Goal: Transaction & Acquisition: Purchase product/service

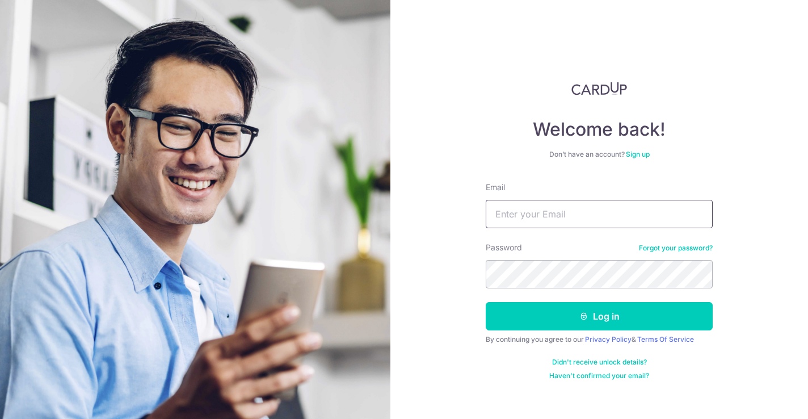
click at [509, 211] on input "Email" at bounding box center [599, 214] width 227 height 28
type input "yvonne.yrng@gmail.com"
click at [486, 302] on button "Log in" at bounding box center [599, 316] width 227 height 28
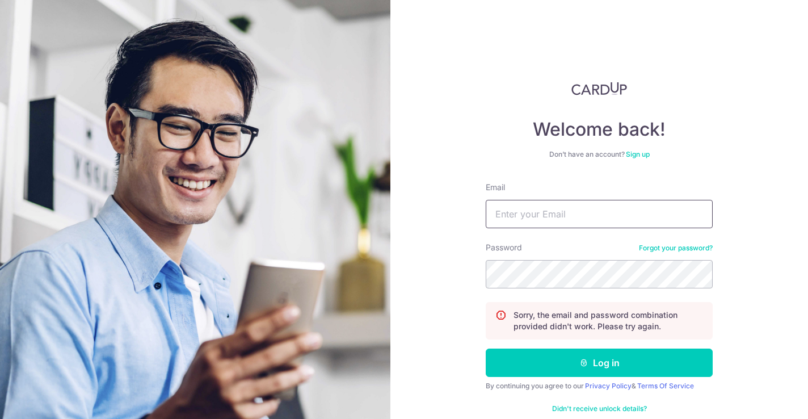
click at [557, 213] on input "Email" at bounding box center [599, 214] width 227 height 28
type input "[EMAIL_ADDRESS][DOMAIN_NAME]"
click at [486, 348] on button "Log in" at bounding box center [599, 362] width 227 height 28
click at [544, 208] on input "Email" at bounding box center [599, 214] width 227 height 28
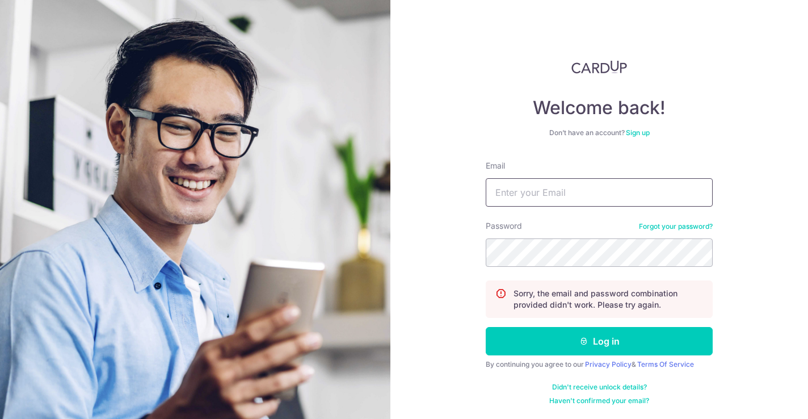
type input "yvonne.yrng@gmail.com"
click at [486, 327] on button "Log in" at bounding box center [599, 341] width 227 height 28
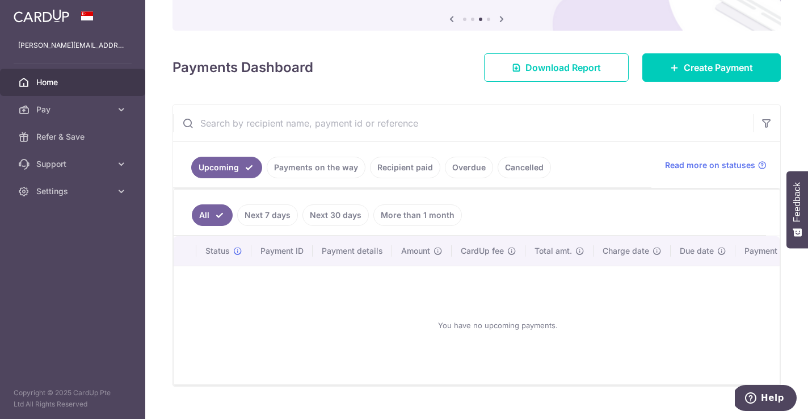
scroll to position [136, 0]
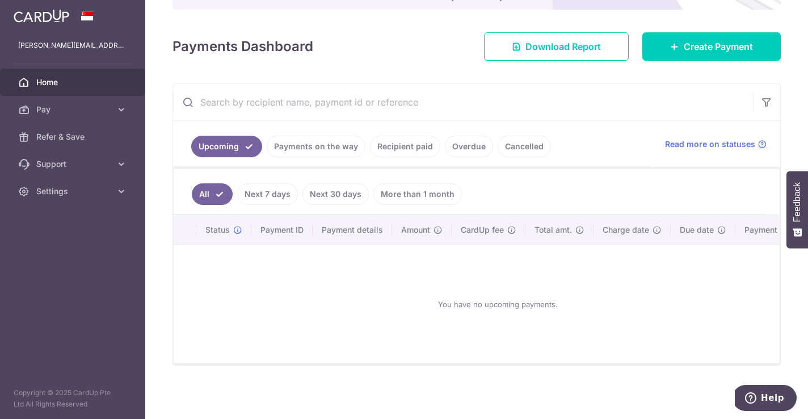
click at [327, 150] on link "Payments on the way" at bounding box center [316, 147] width 99 height 22
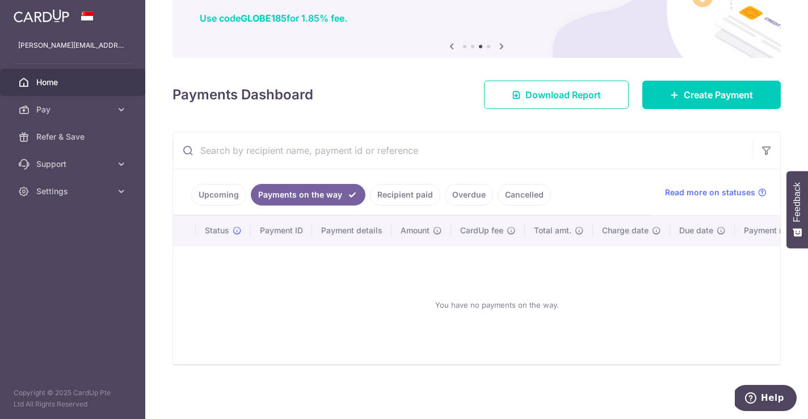
click at [207, 186] on link "Upcoming" at bounding box center [218, 195] width 55 height 22
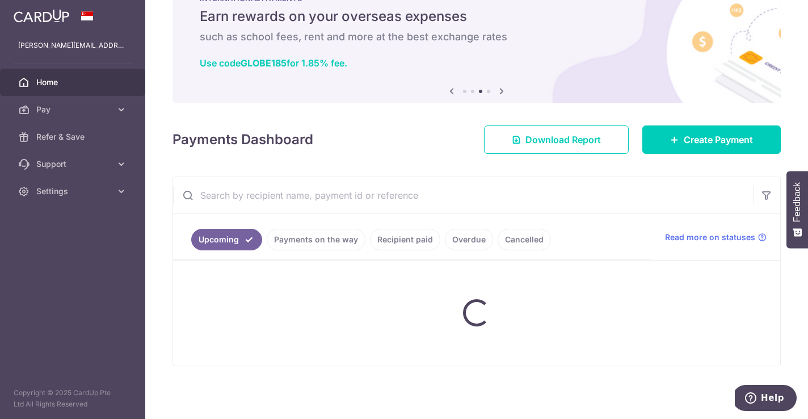
scroll to position [136, 0]
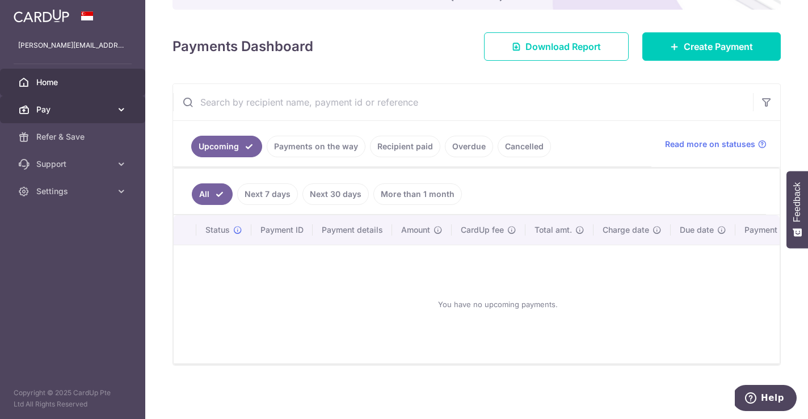
click at [81, 116] on link "Pay" at bounding box center [72, 109] width 145 height 27
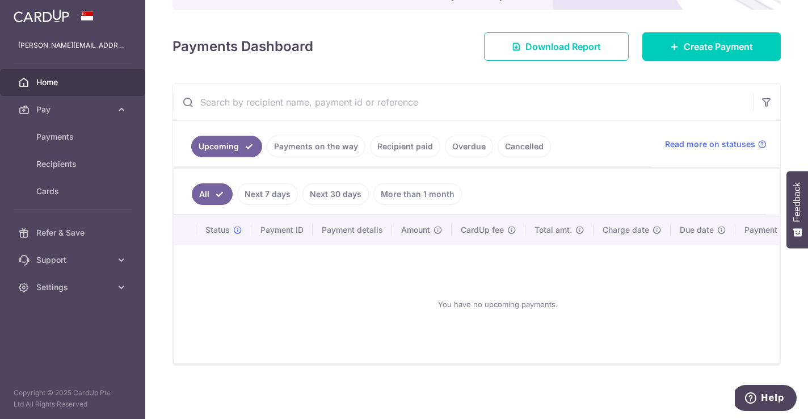
scroll to position [0, 0]
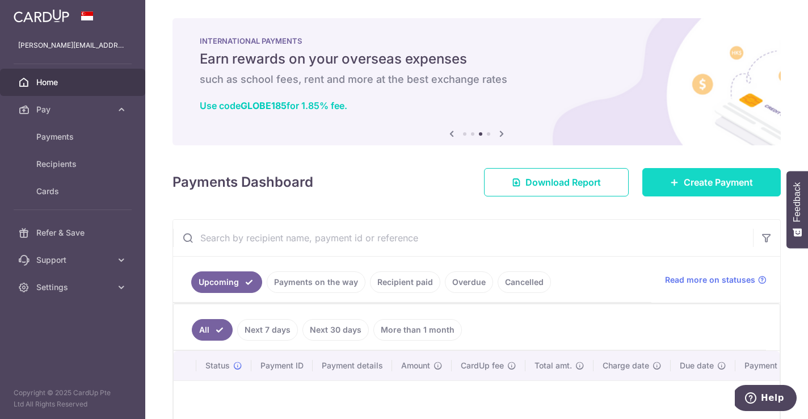
click at [678, 180] on icon at bounding box center [674, 182] width 9 height 9
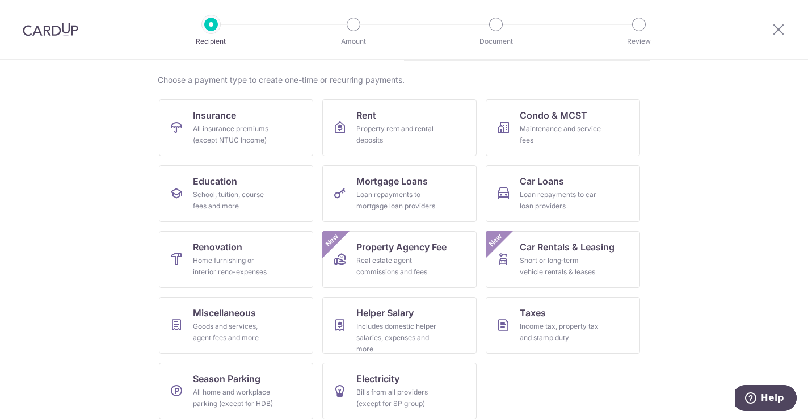
scroll to position [89, 0]
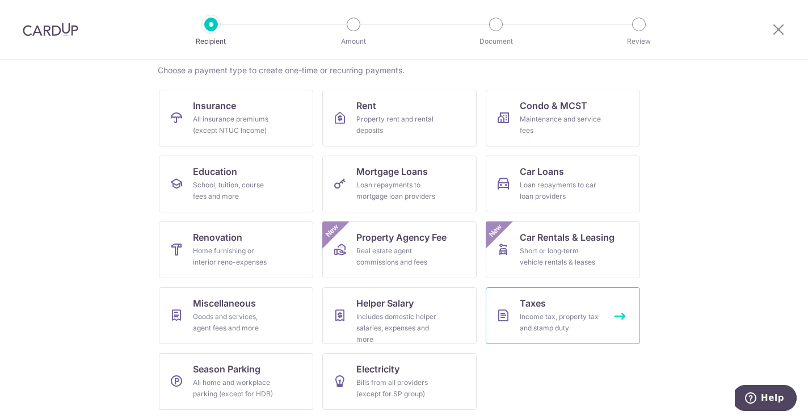
click at [571, 292] on link "Taxes Income tax, property tax and stamp duty" at bounding box center [563, 315] width 154 height 57
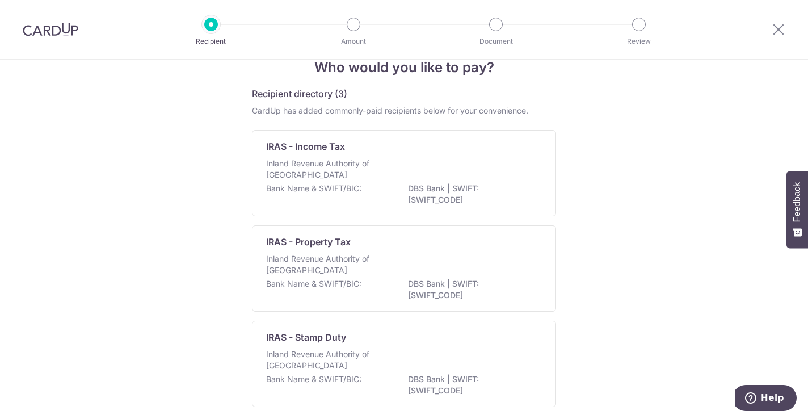
scroll to position [49, 0]
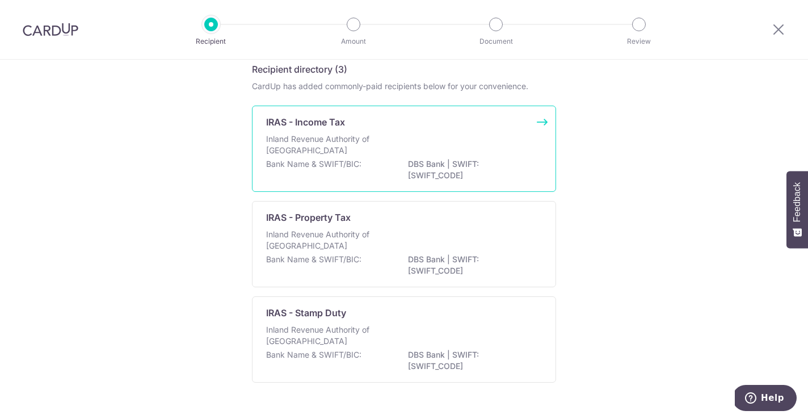
click at [348, 143] on p "Inland Revenue Authority of [GEOGRAPHIC_DATA]" at bounding box center [326, 144] width 120 height 23
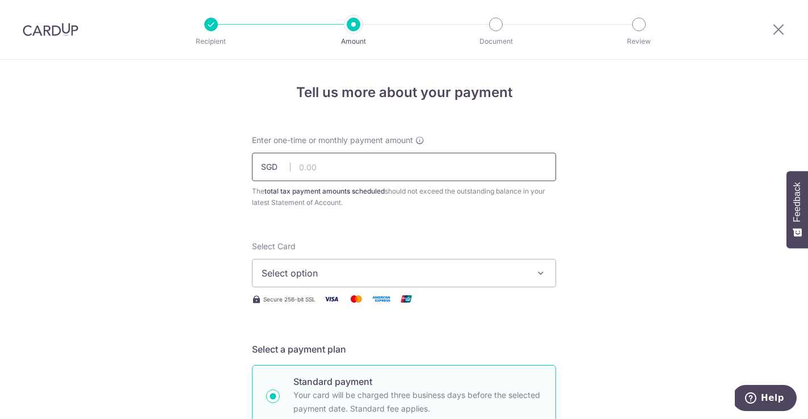
click at [341, 167] on input "text" at bounding box center [404, 167] width 304 height 28
type input "30,000.00"
click at [340, 278] on span "Select option" at bounding box center [394, 273] width 264 height 14
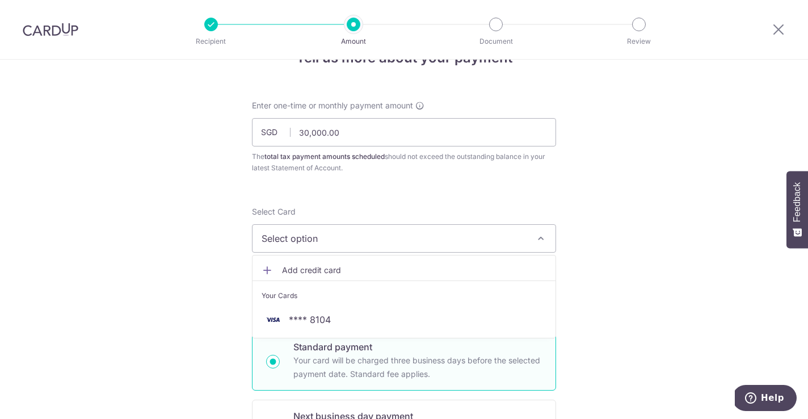
scroll to position [36, 0]
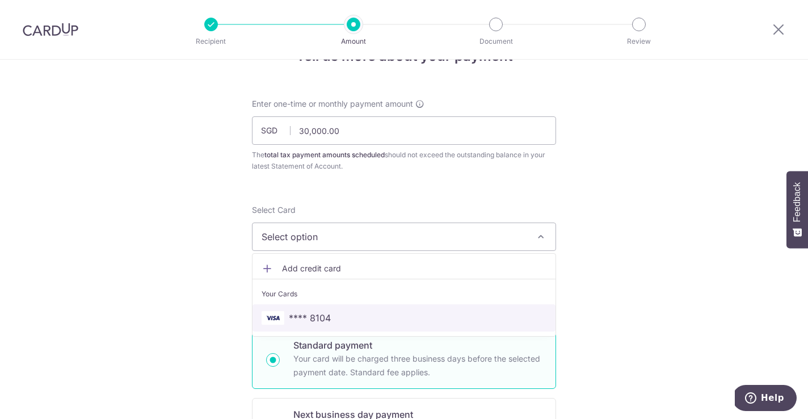
click at [325, 307] on link "**** 8104" at bounding box center [404, 317] width 303 height 27
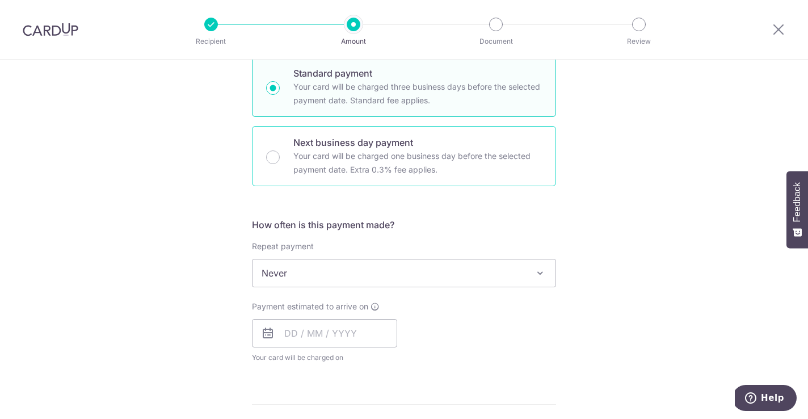
scroll to position [321, 0]
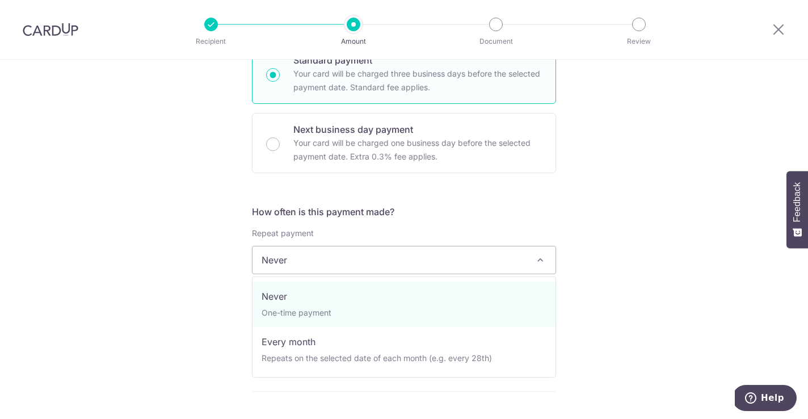
click at [335, 258] on span "Never" at bounding box center [404, 259] width 303 height 27
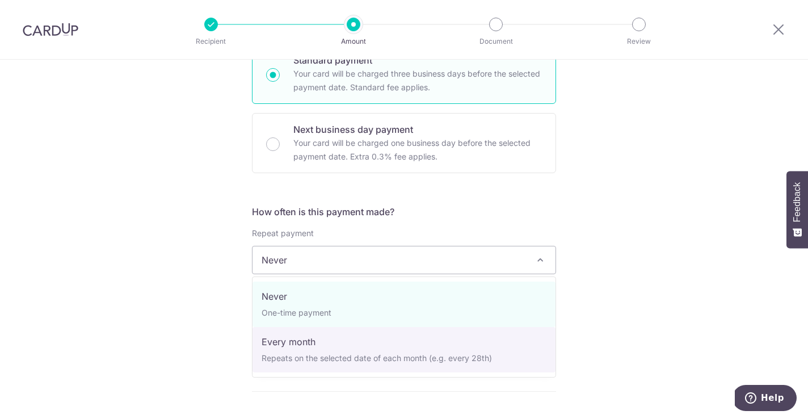
select select "3"
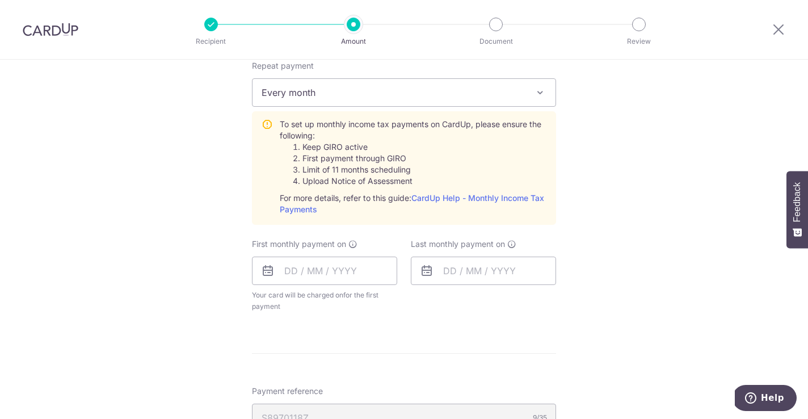
scroll to position [491, 0]
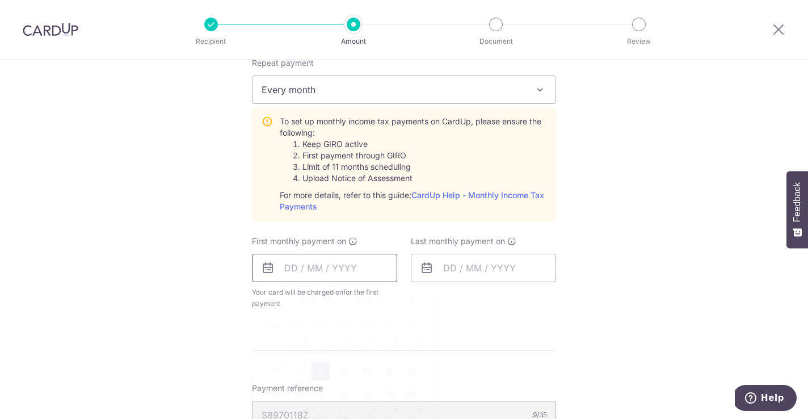
click at [305, 268] on input "text" at bounding box center [324, 268] width 145 height 28
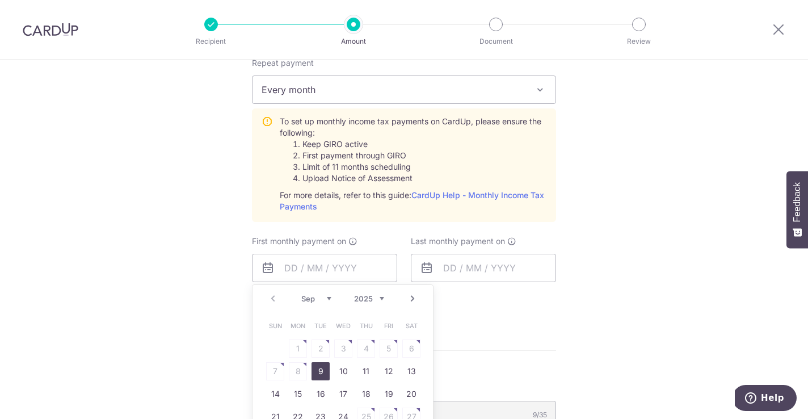
click at [501, 327] on form "Enter one-time or monthly payment amount SGD 30,000.00 30000.00 The total tax p…" at bounding box center [404, 170] width 304 height 1055
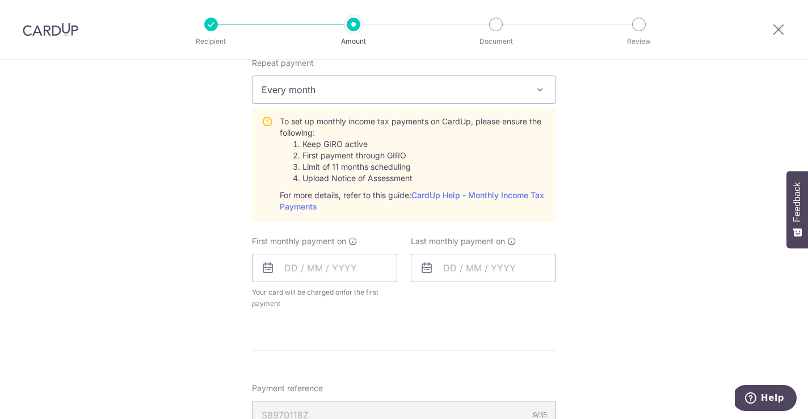
scroll to position [539, 0]
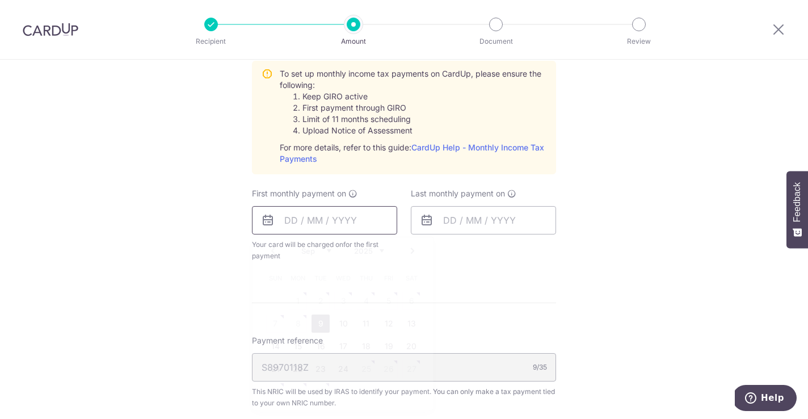
click at [316, 212] on input "text" at bounding box center [324, 220] width 145 height 28
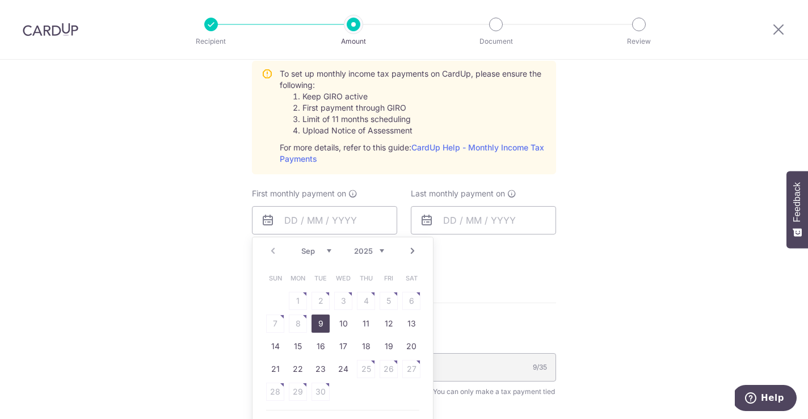
click at [312, 332] on link "9" at bounding box center [321, 323] width 18 height 18
type input "09/09/2025"
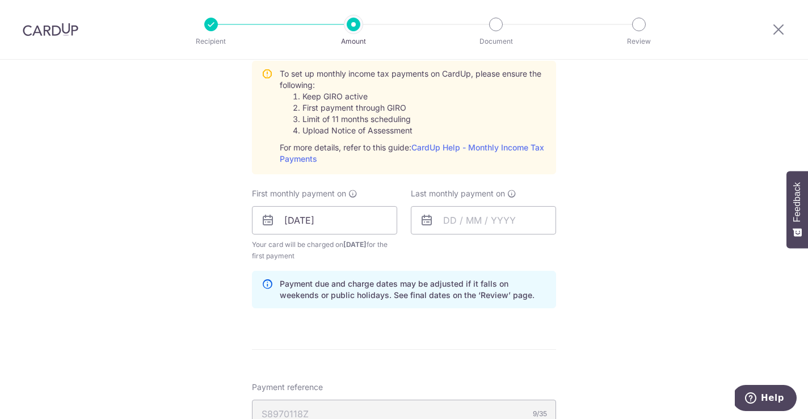
click at [515, 193] on icon at bounding box center [511, 193] width 9 height 9
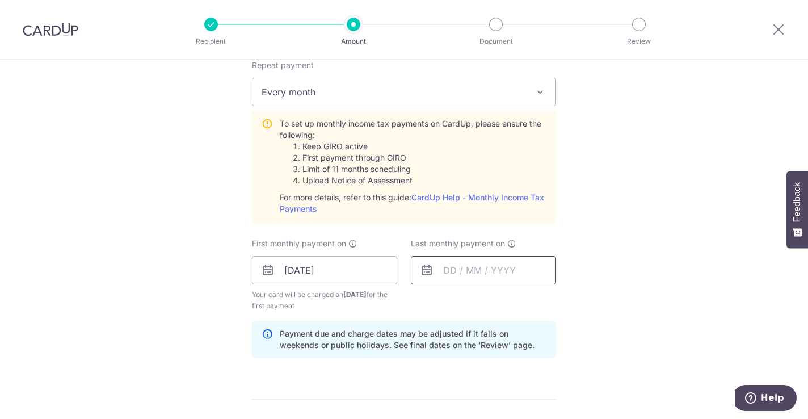
scroll to position [490, 0]
click at [453, 263] on input "text" at bounding box center [483, 269] width 145 height 28
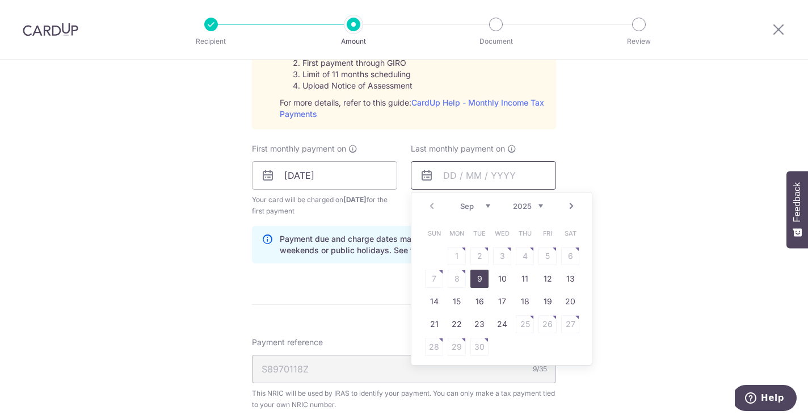
scroll to position [586, 0]
click at [572, 204] on link "Next" at bounding box center [572, 204] width 14 height 14
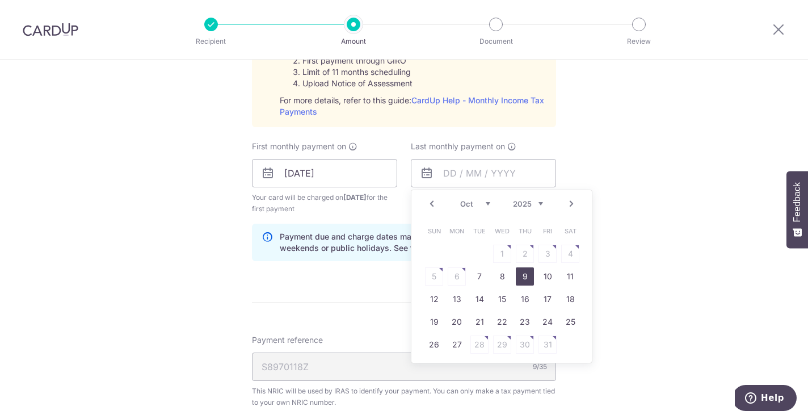
click at [522, 274] on link "9" at bounding box center [525, 276] width 18 height 18
type input "09/10/2025"
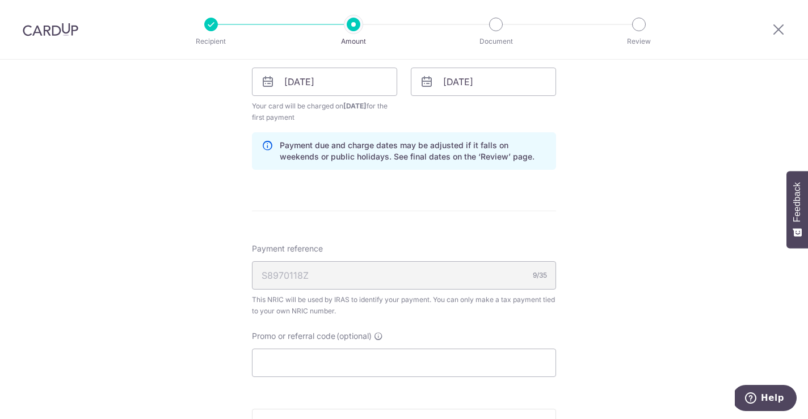
scroll to position [708, 0]
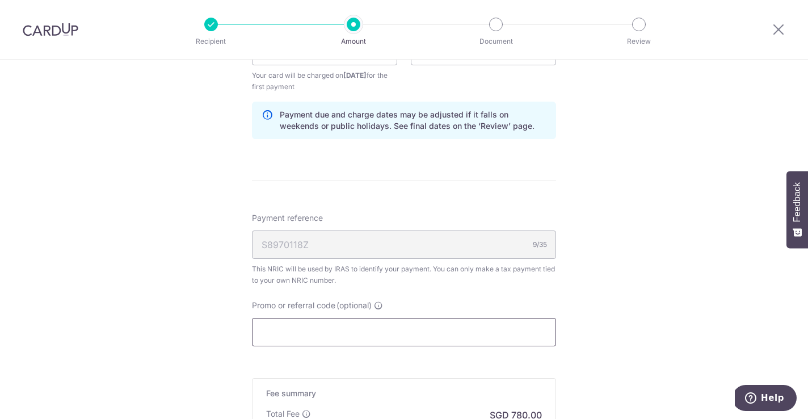
click at [369, 343] on input "Promo or referral code (optional)" at bounding box center [404, 332] width 304 height 28
paste input "OCBCTAX173"
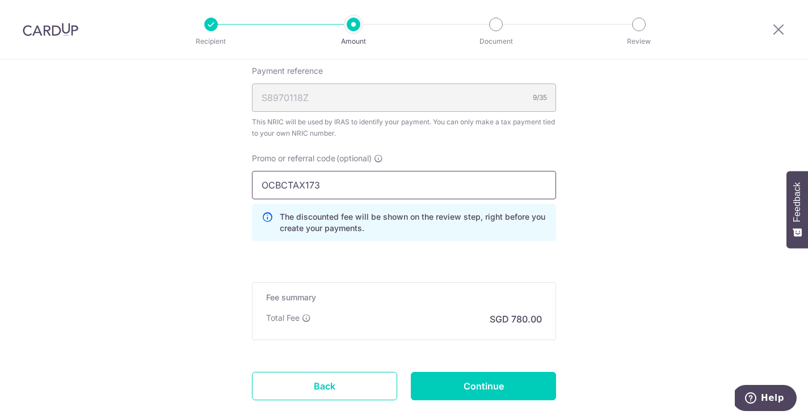
scroll to position [863, 0]
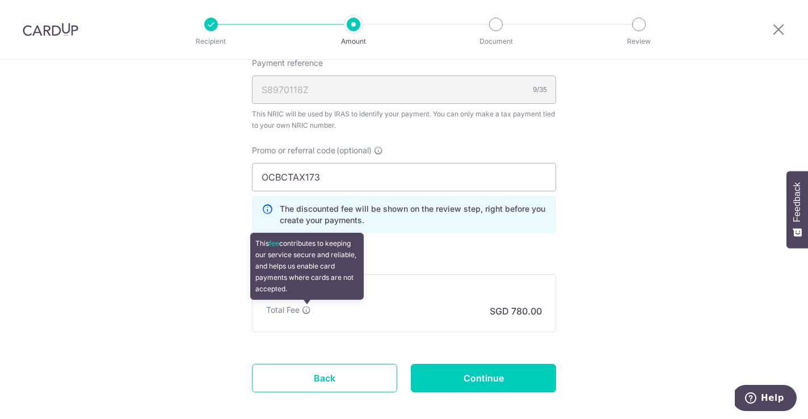
click at [304, 312] on icon at bounding box center [306, 309] width 9 height 9
click at [305, 312] on icon at bounding box center [306, 309] width 9 height 9
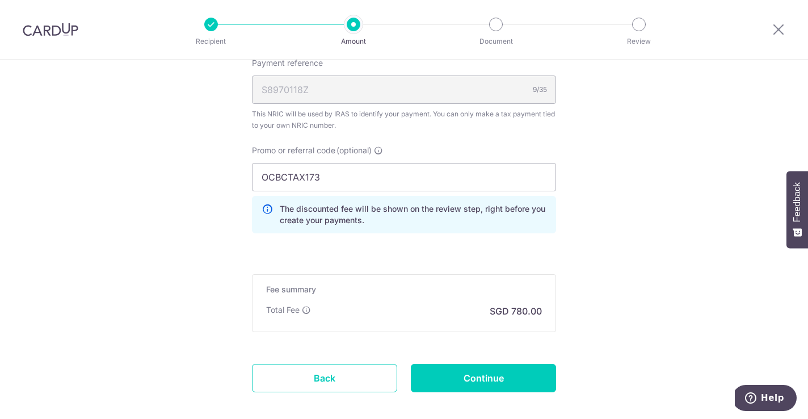
click at [409, 308] on div "Total Fee SGD 780.00" at bounding box center [404, 311] width 276 height 14
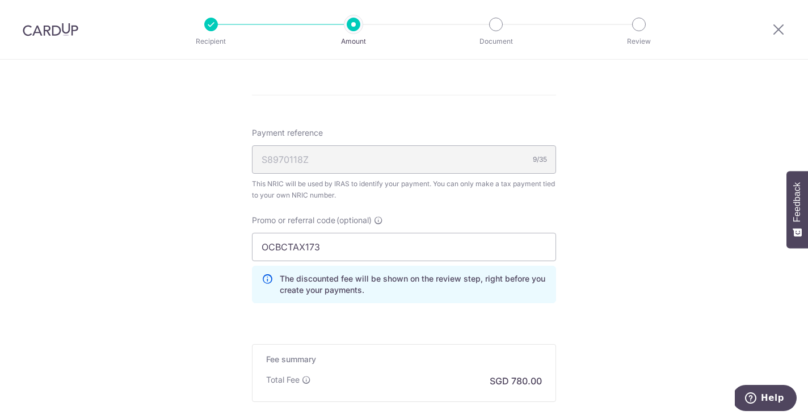
scroll to position [789, 0]
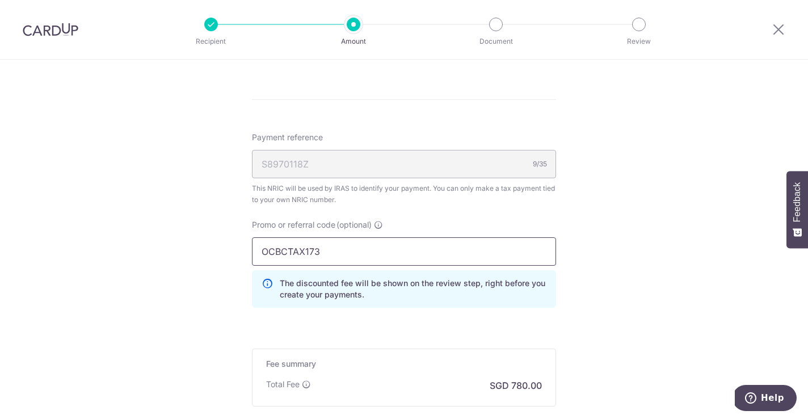
click at [282, 244] on input "OCBCTAX173" at bounding box center [404, 251] width 304 height 28
drag, startPoint x: 282, startPoint y: 251, endPoint x: 182, endPoint y: 251, distance: 99.9
type input "OCBCTAX173"
click at [408, 296] on p "The discounted fee will be shown on the review step, right before you create yo…" at bounding box center [413, 289] width 267 height 23
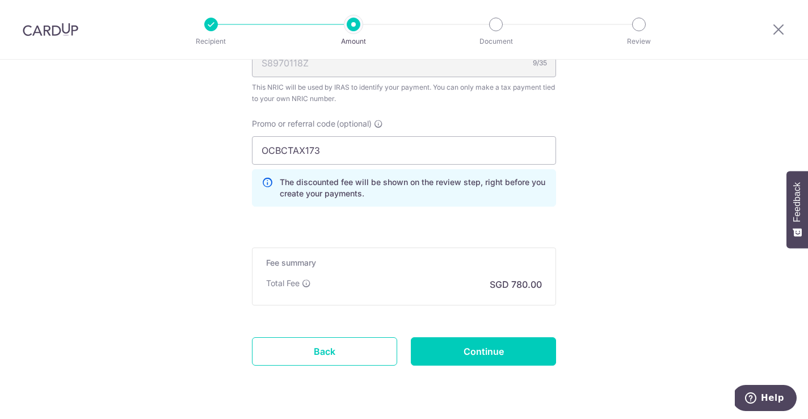
scroll to position [892, 0]
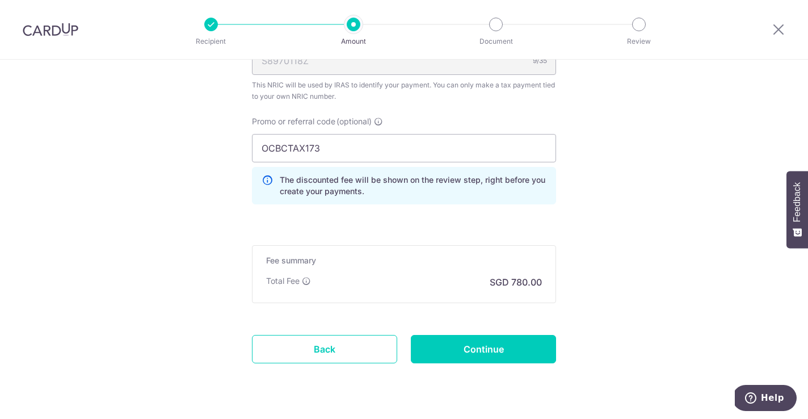
click at [402, 266] on h5 "Fee summary" at bounding box center [404, 260] width 276 height 11
click at [421, 344] on input "Continue" at bounding box center [483, 349] width 145 height 28
type input "Create Schedule"
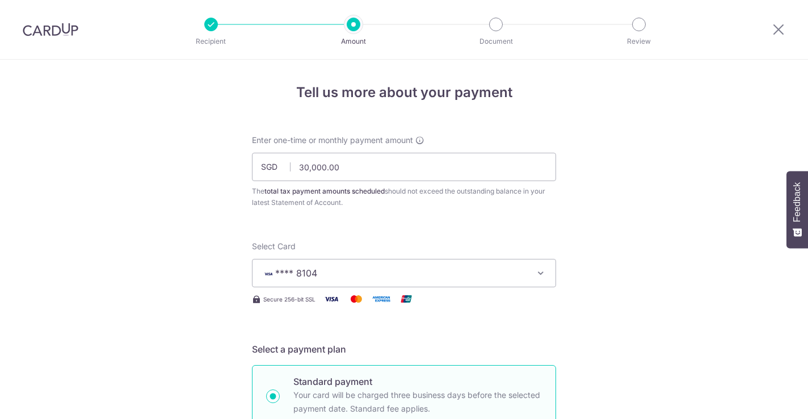
scroll to position [762, 0]
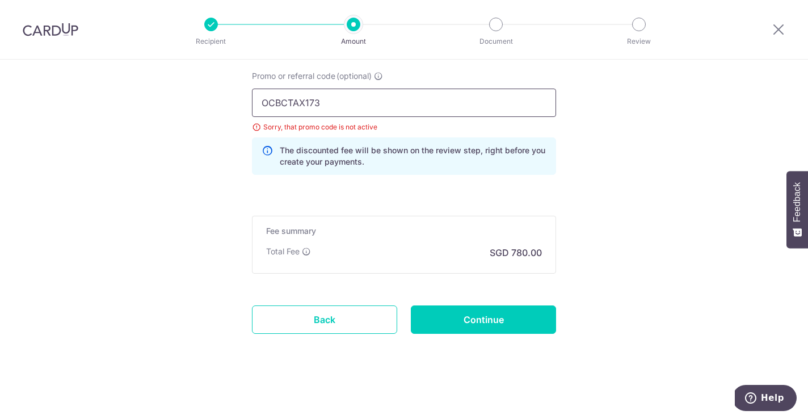
drag, startPoint x: 344, startPoint y: 106, endPoint x: 169, endPoint y: 103, distance: 175.4
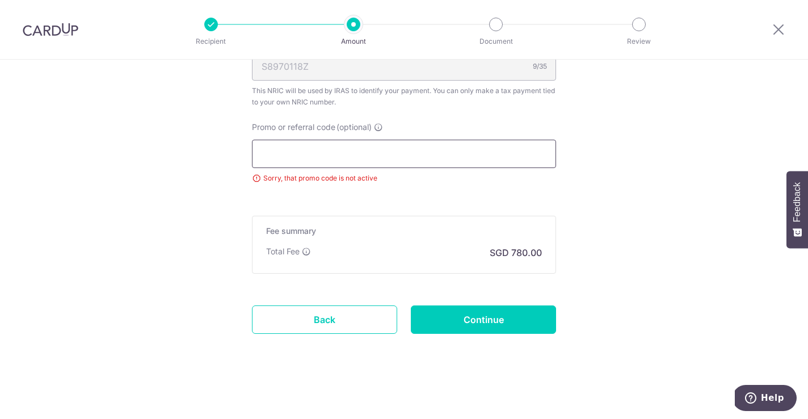
scroll to position [687, 0]
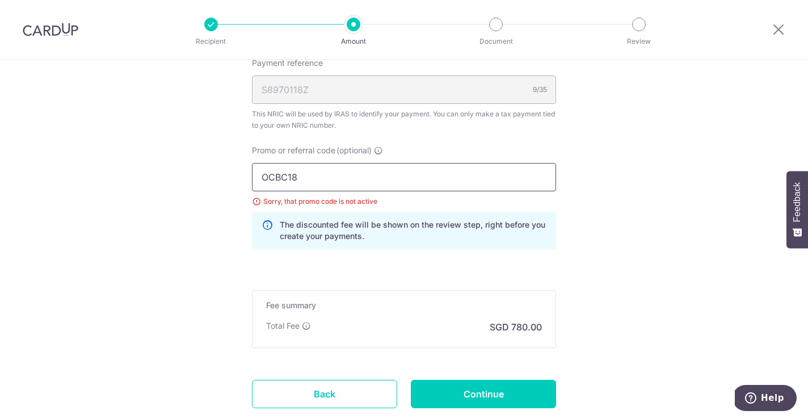
type input "OCBC18"
click at [461, 258] on div "Promo or referral code (optional) OCBC18 Sorry, that promo code is not active T…" at bounding box center [404, 202] width 318 height 114
click at [444, 395] on input "Continue" at bounding box center [483, 394] width 145 height 28
type input "Update Schedule"
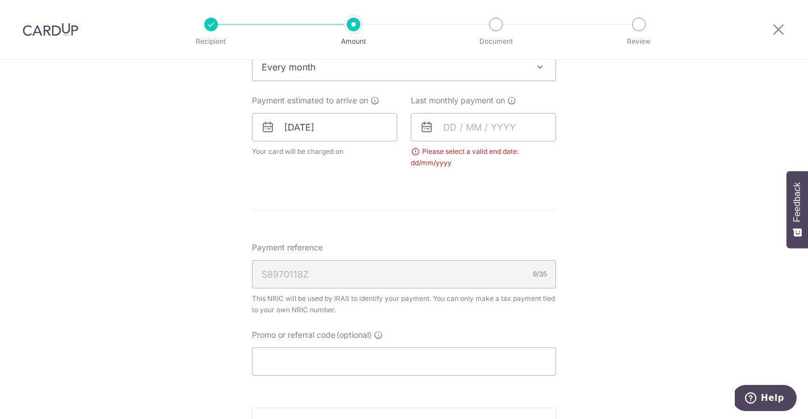
scroll to position [453, 0]
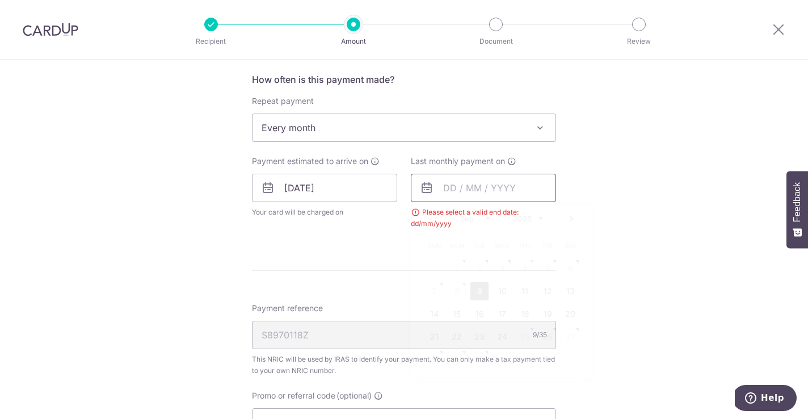
click at [459, 191] on input "text" at bounding box center [483, 188] width 145 height 28
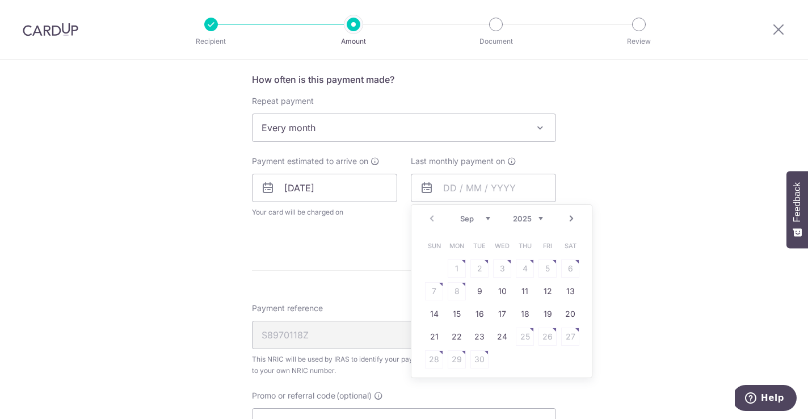
click at [574, 220] on link "Next" at bounding box center [572, 219] width 14 height 14
click at [552, 291] on link "10" at bounding box center [548, 291] width 18 height 18
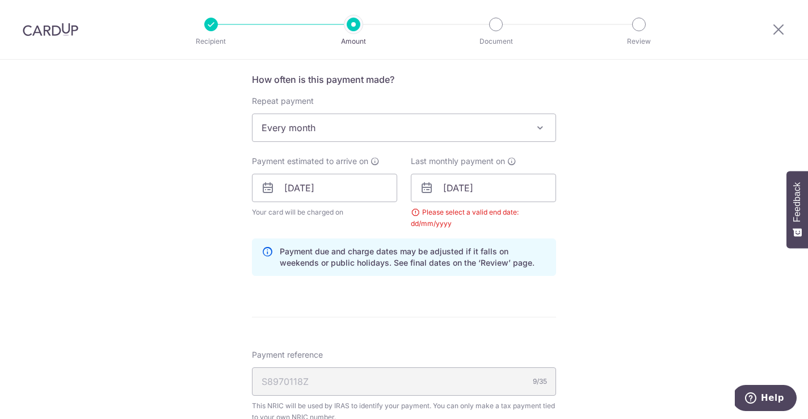
click at [603, 292] on div "Tell us more about your payment Enter one-time or monthly payment amount SGD 30…" at bounding box center [404, 162] width 808 height 1112
click at [490, 174] on input "10/10/2025" at bounding box center [483, 188] width 145 height 28
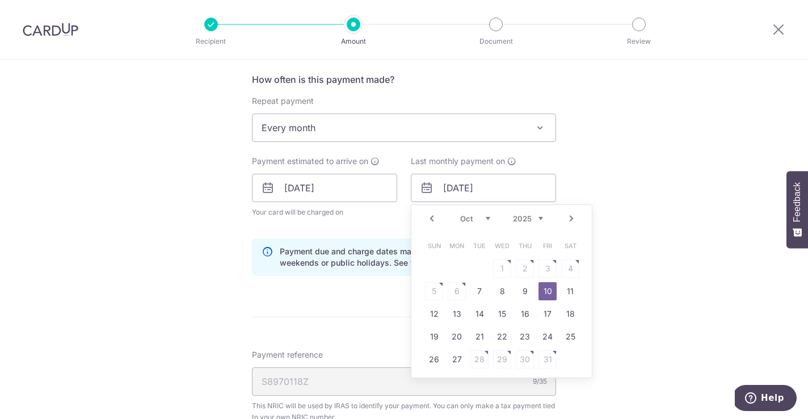
click at [637, 195] on div "Tell us more about your payment Enter one-time or monthly payment amount SGD 30…" at bounding box center [404, 162] width 808 height 1112
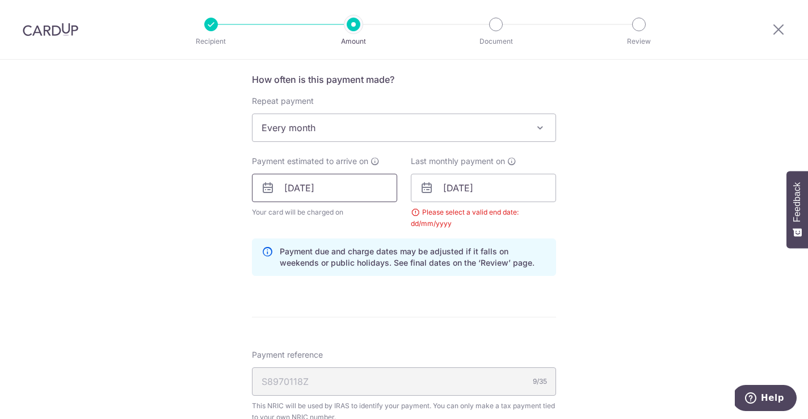
click at [334, 188] on input "09/09/2025" at bounding box center [324, 188] width 145 height 28
click at [456, 191] on input "10/10/2025" at bounding box center [483, 188] width 145 height 28
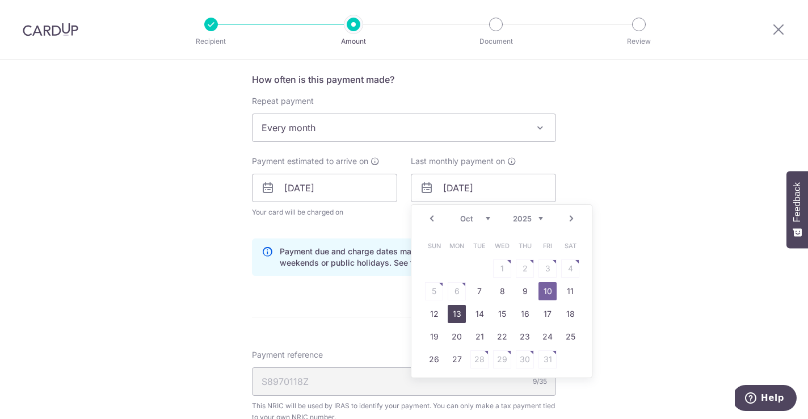
click at [451, 320] on link "13" at bounding box center [457, 314] width 18 height 18
type input "13/10/2025"
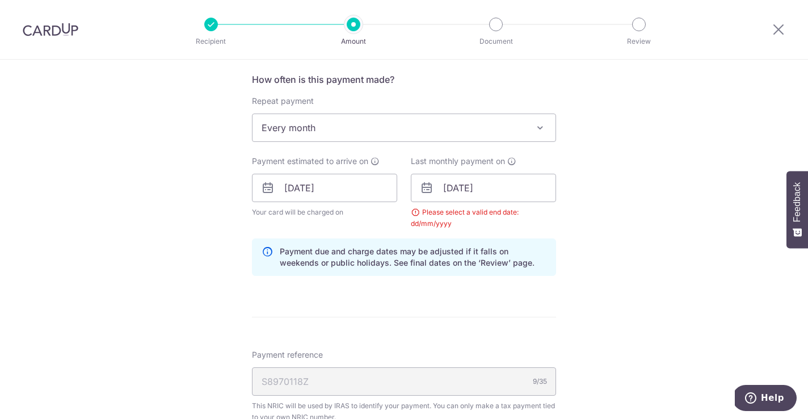
click at [486, 321] on form "Enter one-time or monthly payment amount SGD 30,000.00 30000.00 The total tax p…" at bounding box center [404, 173] width 304 height 984
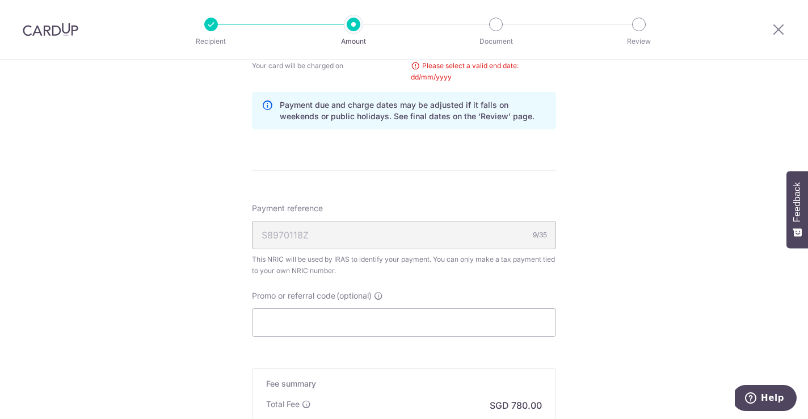
scroll to position [600, 0]
click at [486, 321] on input "Promo or referral code (optional)" at bounding box center [404, 322] width 304 height 28
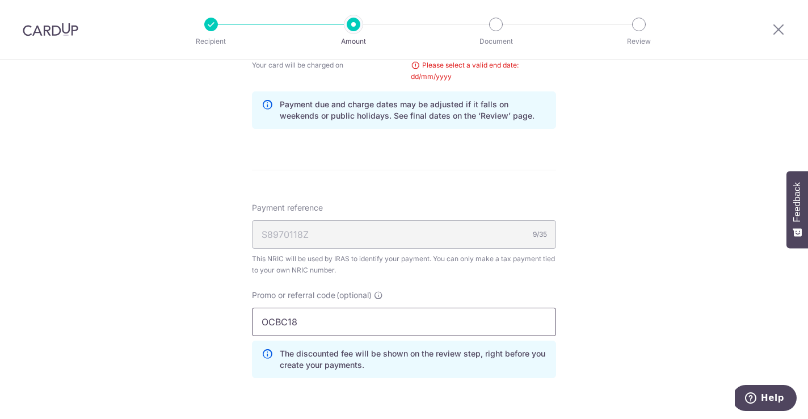
type input "OCBC18"
click at [578, 297] on div "Tell us more about your payment Enter one-time or monthly payment amount SGD 30…" at bounding box center [404, 40] width 808 height 1163
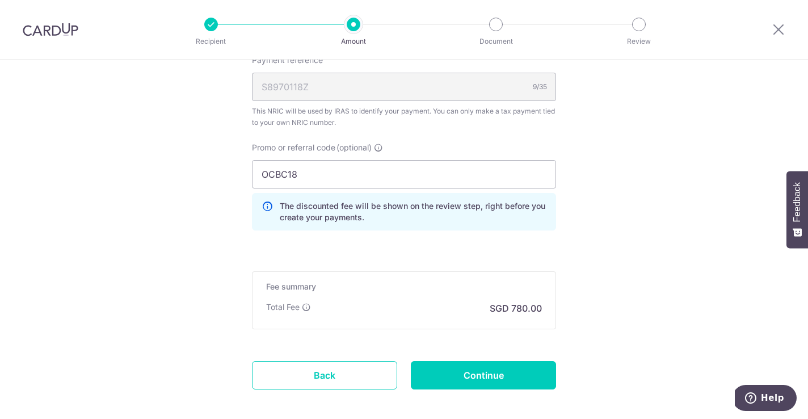
scroll to position [753, 0]
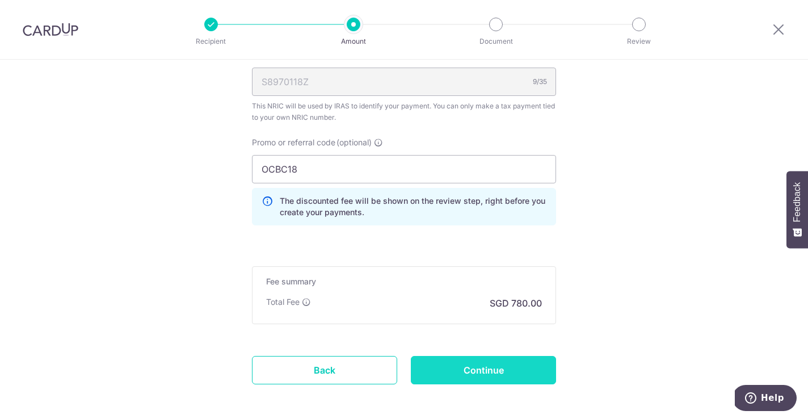
click at [440, 368] on input "Continue" at bounding box center [483, 370] width 145 height 28
type input "Update Schedule"
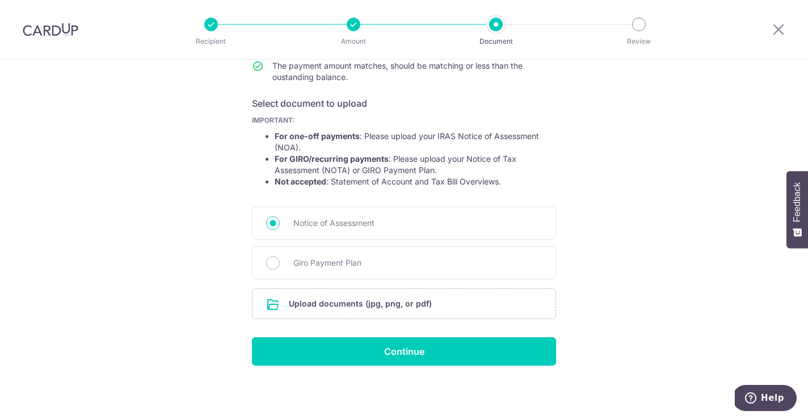
scroll to position [159, 0]
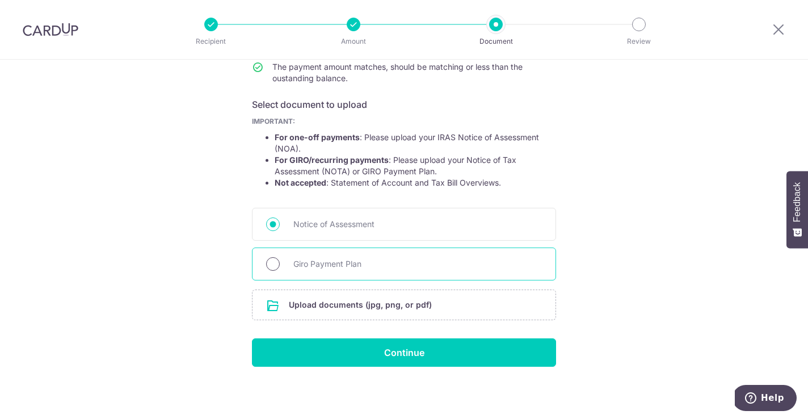
click at [270, 264] on input "Giro Payment Plan" at bounding box center [273, 264] width 14 height 14
radio input "true"
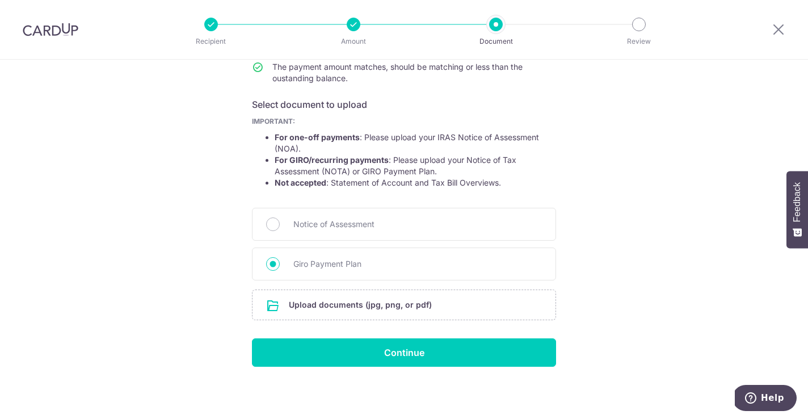
scroll to position [0, 0]
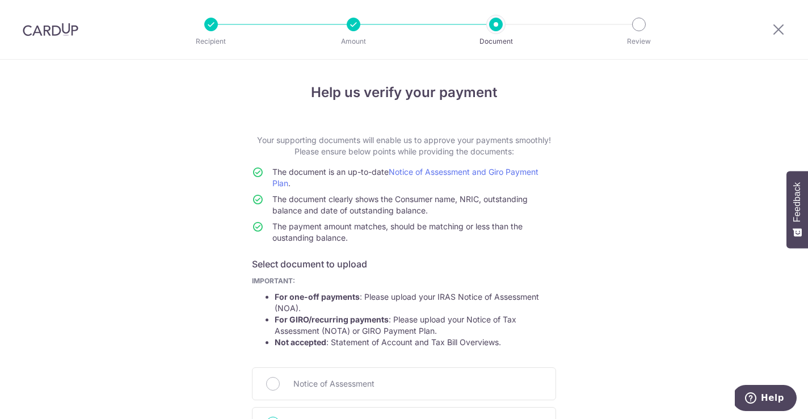
click at [29, 26] on img at bounding box center [51, 30] width 56 height 14
click at [63, 31] on img at bounding box center [51, 30] width 56 height 14
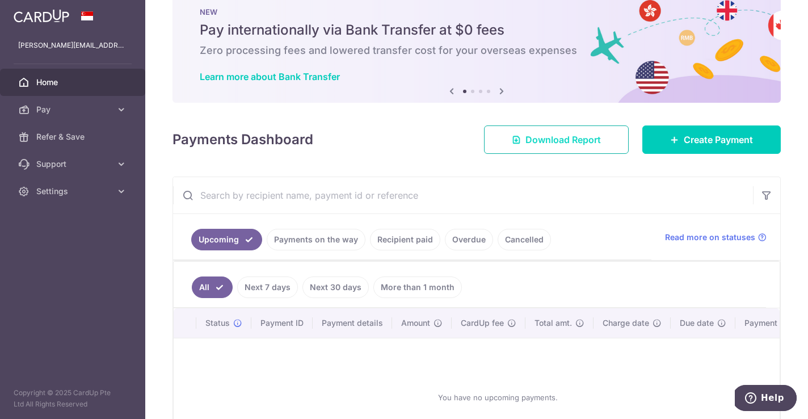
scroll to position [80, 0]
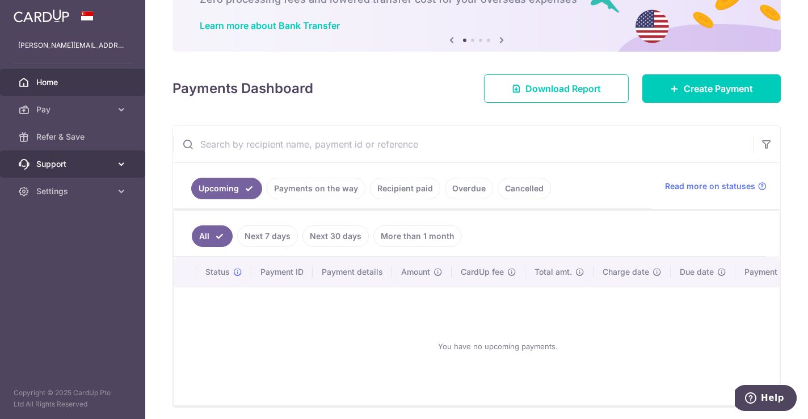
click at [61, 171] on link "Support" at bounding box center [72, 163] width 145 height 27
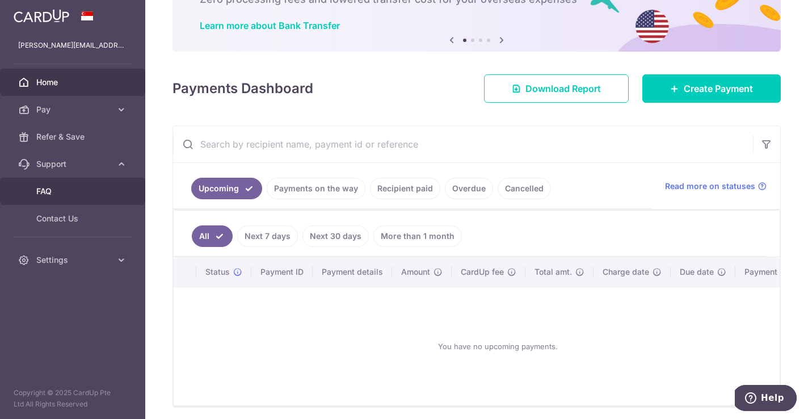
click at [63, 198] on link "FAQ" at bounding box center [72, 191] width 145 height 27
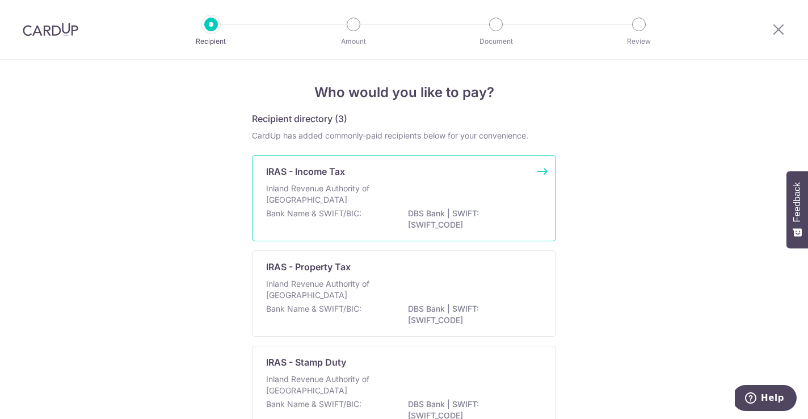
click at [302, 201] on p "Inland Revenue Authority of [GEOGRAPHIC_DATA]" at bounding box center [326, 194] width 120 height 23
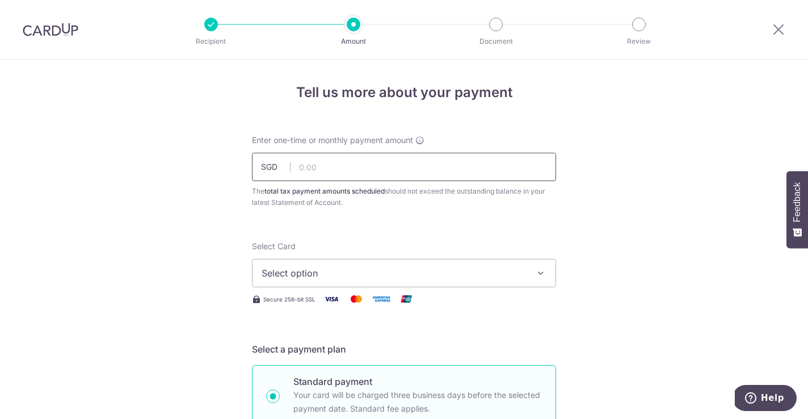
click at [313, 174] on input "text" at bounding box center [404, 167] width 304 height 28
type input "27,500.00"
click at [368, 277] on span "Select option" at bounding box center [394, 273] width 264 height 14
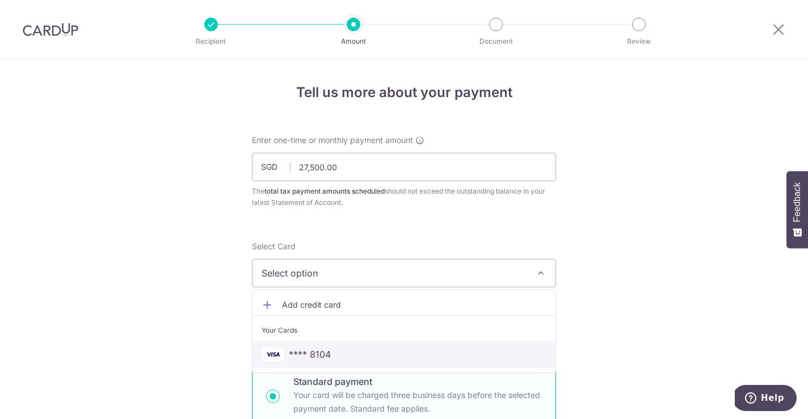
click at [343, 348] on span "**** 8104" at bounding box center [404, 354] width 285 height 14
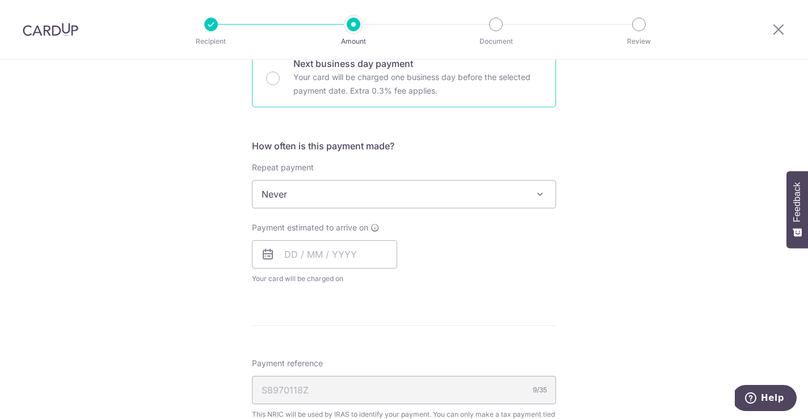
scroll to position [405, 0]
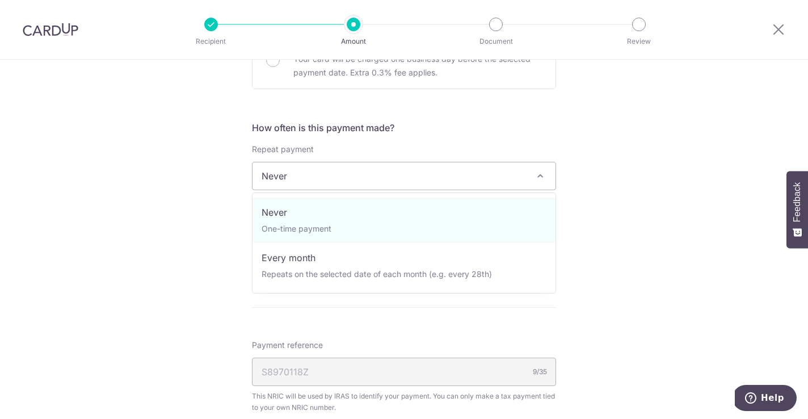
click at [323, 172] on span "Never" at bounding box center [404, 175] width 303 height 27
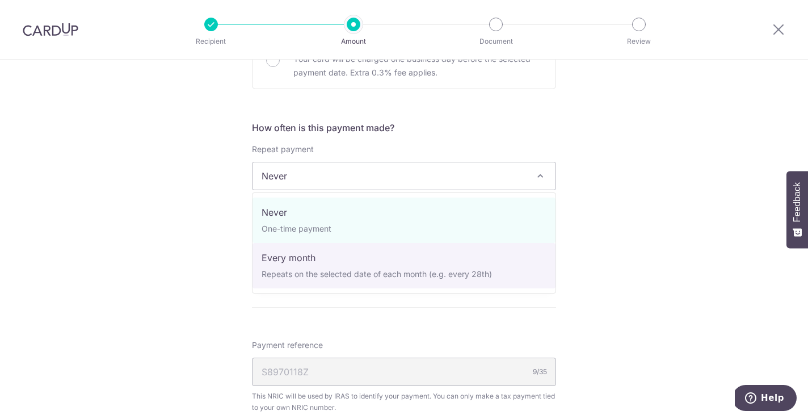
select select "3"
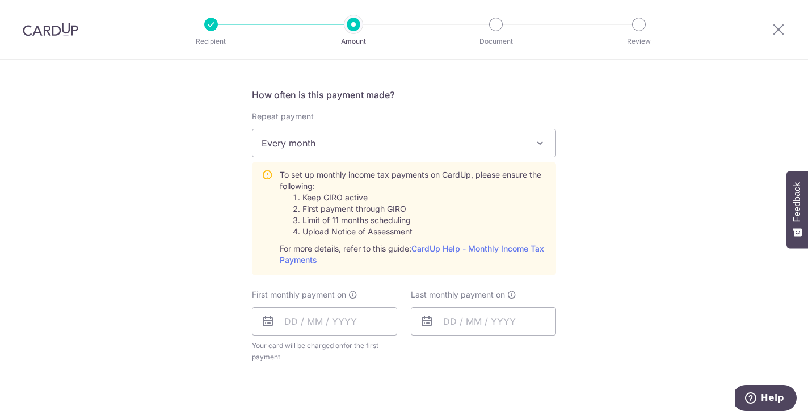
scroll to position [450, 0]
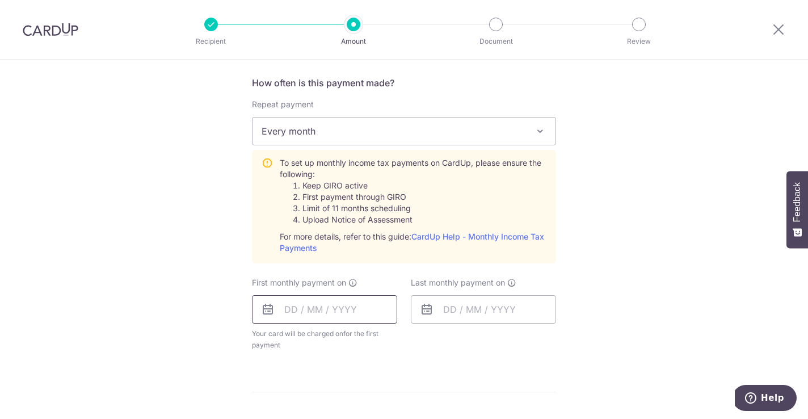
click at [342, 306] on input "text" at bounding box center [324, 309] width 145 height 28
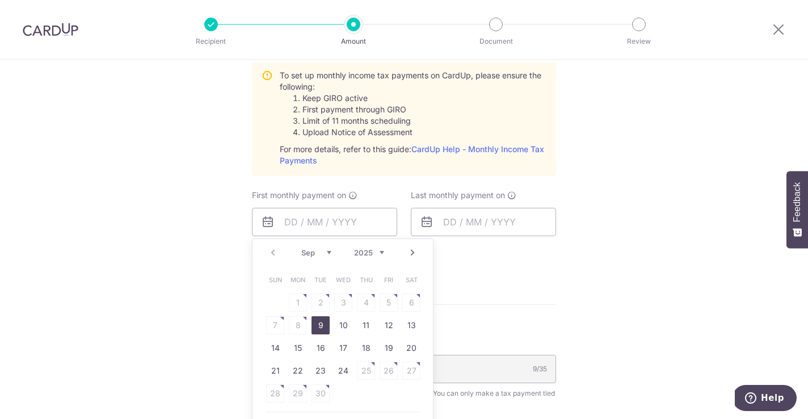
click at [200, 269] on div "Tell us more about your payment Enter one-time or monthly payment amount SGD 27…" at bounding box center [404, 113] width 808 height 1183
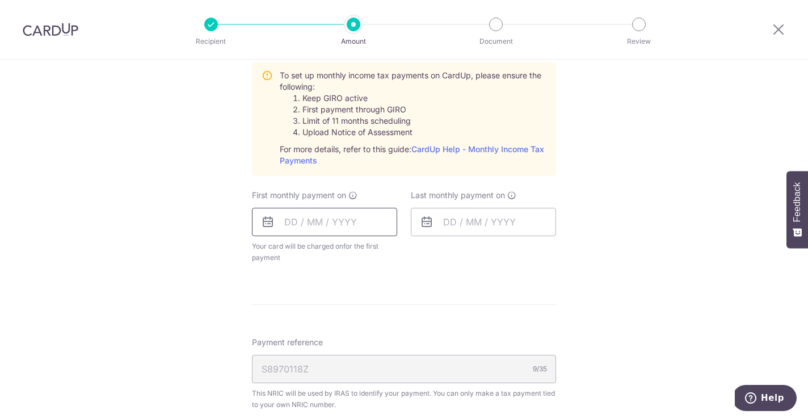
click at [291, 219] on input "text" at bounding box center [324, 222] width 145 height 28
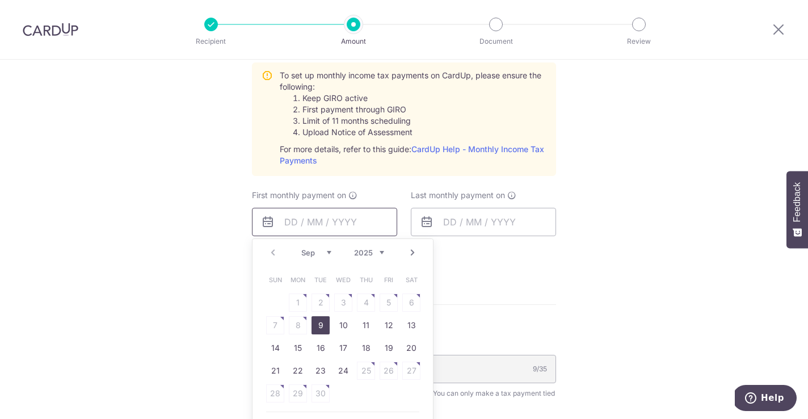
scroll to position [643, 0]
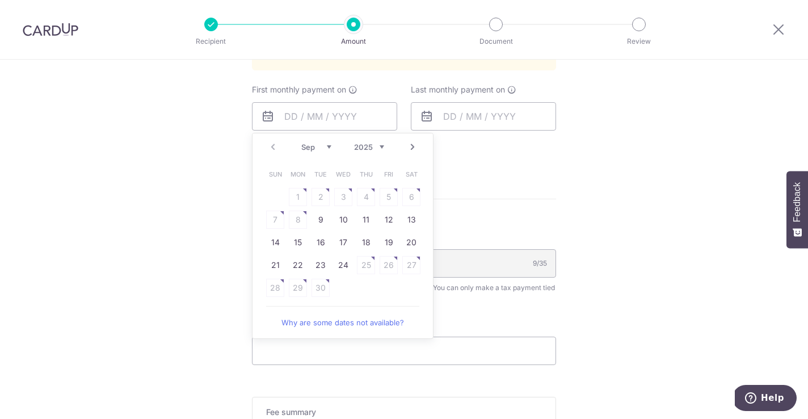
click at [323, 326] on link "Why are some dates not available?" at bounding box center [342, 322] width 153 height 23
click at [327, 222] on link "9" at bounding box center [321, 220] width 18 height 18
type input "[DATE]"
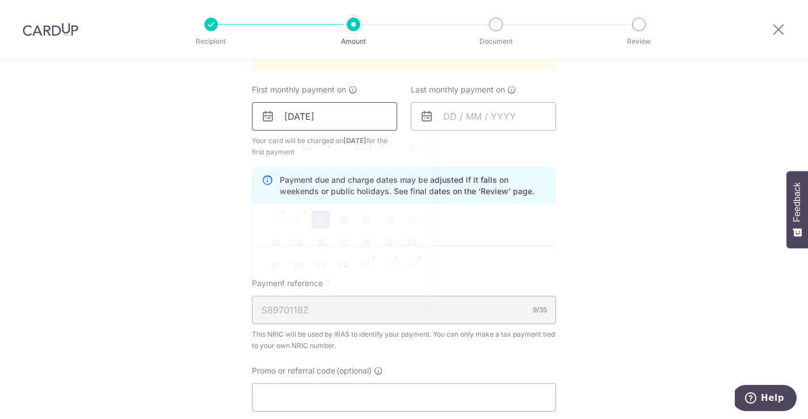
click at [341, 123] on input "[DATE]" at bounding box center [324, 116] width 145 height 28
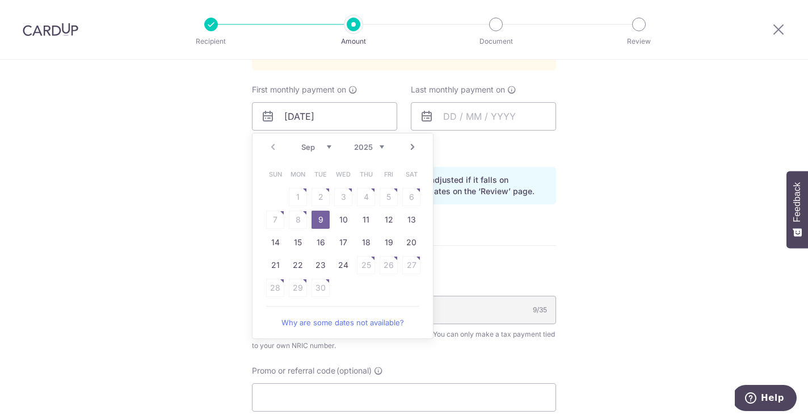
click at [319, 215] on link "9" at bounding box center [321, 220] width 18 height 18
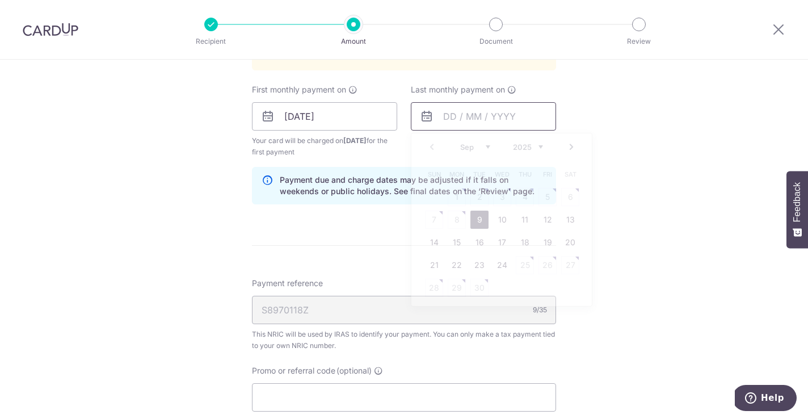
click at [472, 120] on input "text" at bounding box center [483, 116] width 145 height 28
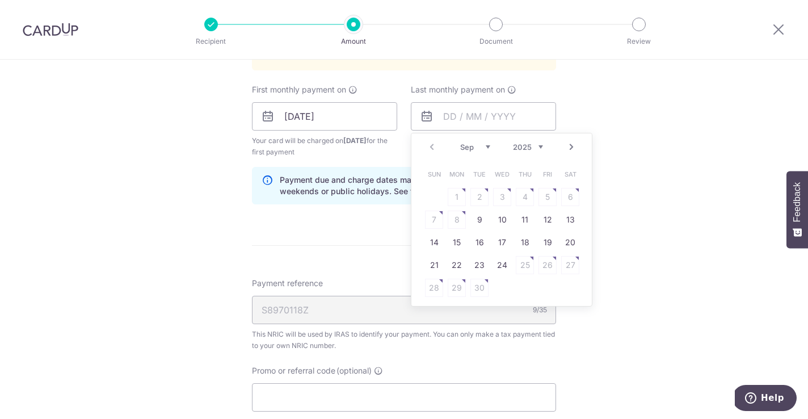
click at [574, 146] on link "Next" at bounding box center [572, 147] width 14 height 14
click at [474, 241] on link "14" at bounding box center [479, 242] width 18 height 18
type input "[DATE]"
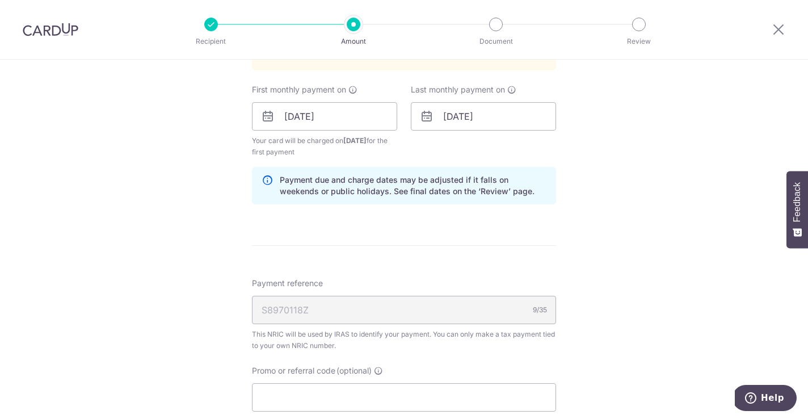
click at [340, 230] on form "Enter one-time or monthly payment amount SGD 27,500.00 27500.00 The total tax p…" at bounding box center [404, 42] width 304 height 1102
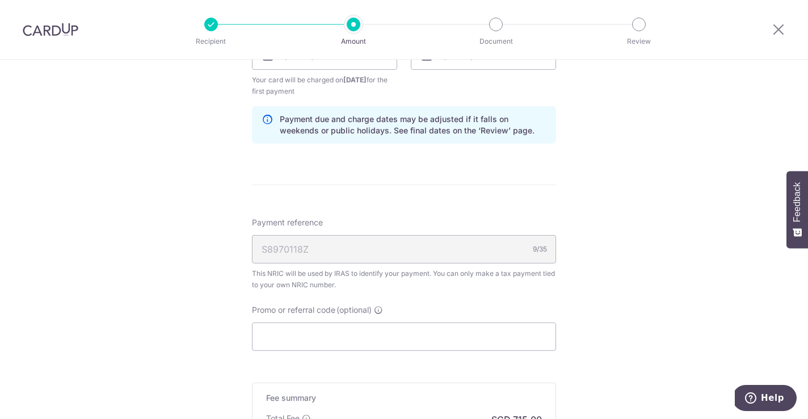
scroll to position [730, 0]
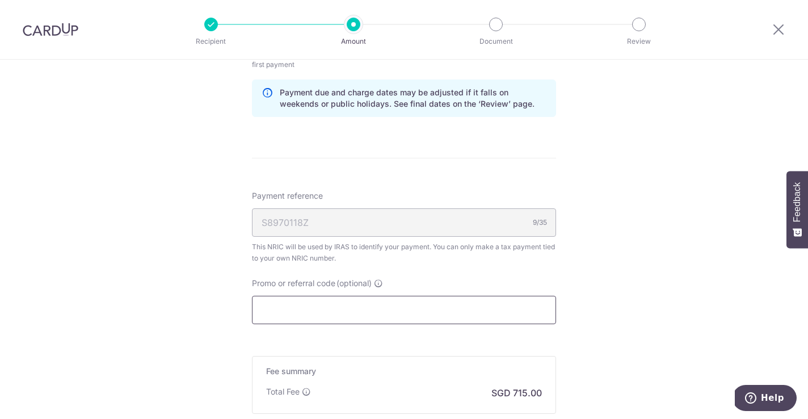
click at [296, 306] on input "Promo or referral code (optional)" at bounding box center [404, 310] width 304 height 28
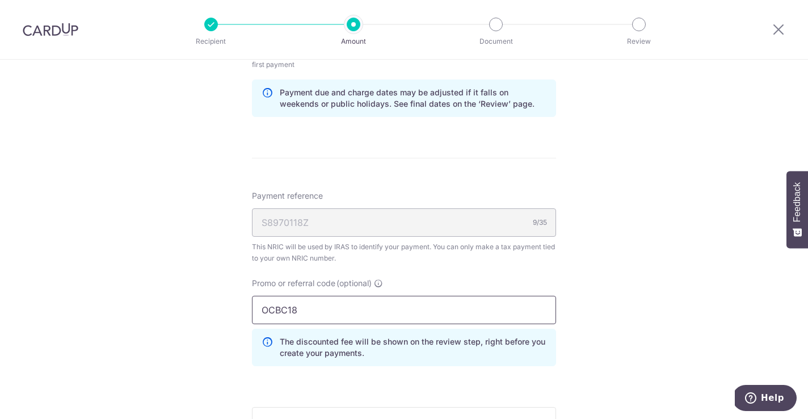
type input "OCBC18"
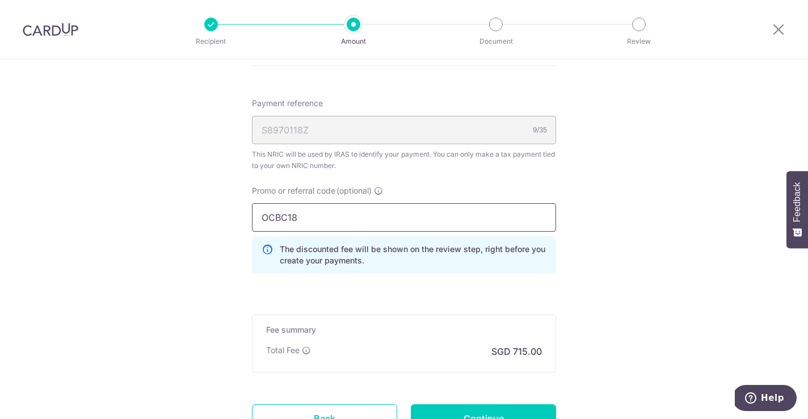
scroll to position [844, 0]
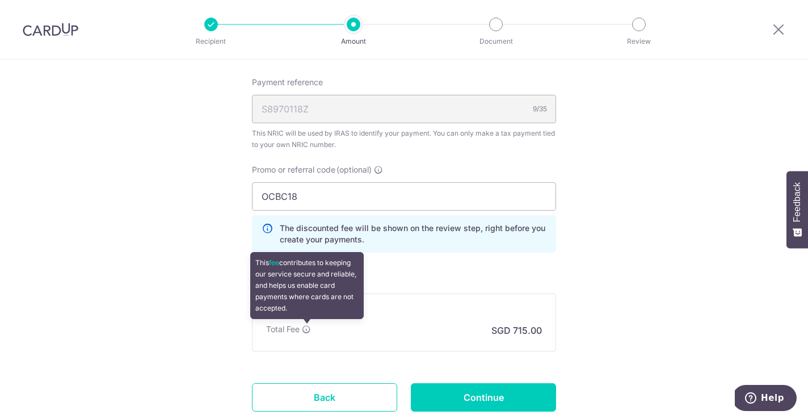
click at [305, 326] on icon at bounding box center [306, 329] width 9 height 9
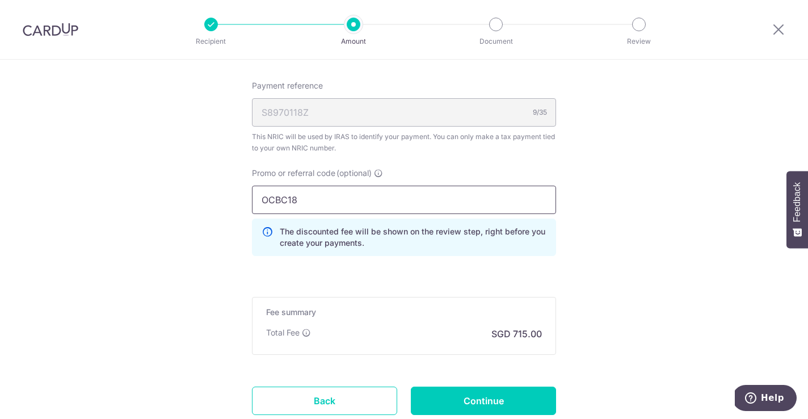
drag, startPoint x: 333, startPoint y: 198, endPoint x: 150, endPoint y: 198, distance: 183.3
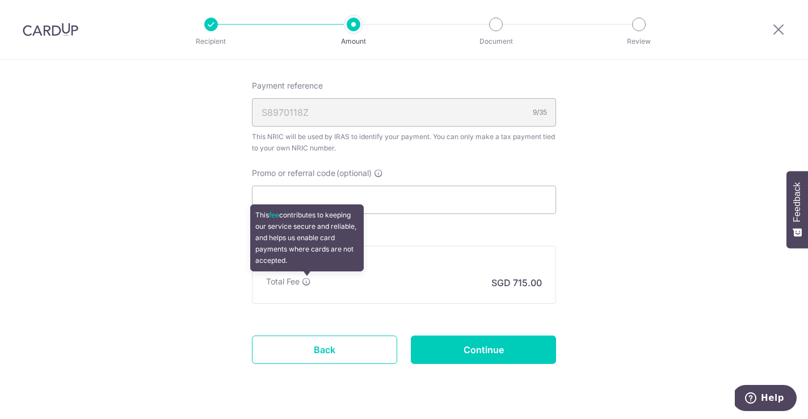
click at [303, 279] on icon at bounding box center [306, 281] width 9 height 9
click at [304, 284] on icon at bounding box center [306, 281] width 9 height 9
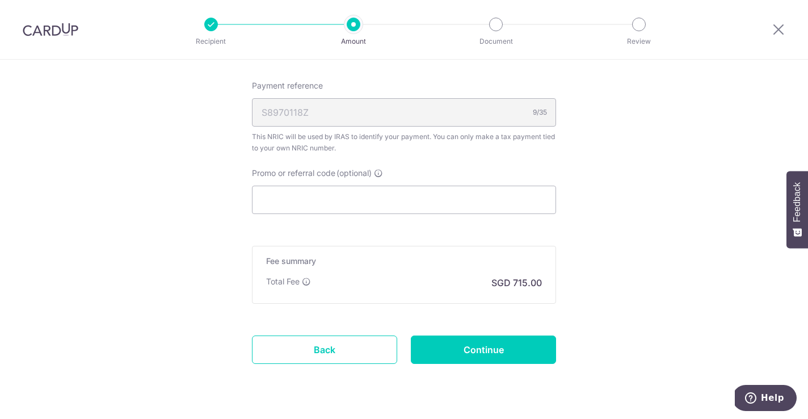
click at [315, 284] on div "Total Fee This fee contributes to keeping our service secure and reliable, and …" at bounding box center [404, 283] width 276 height 14
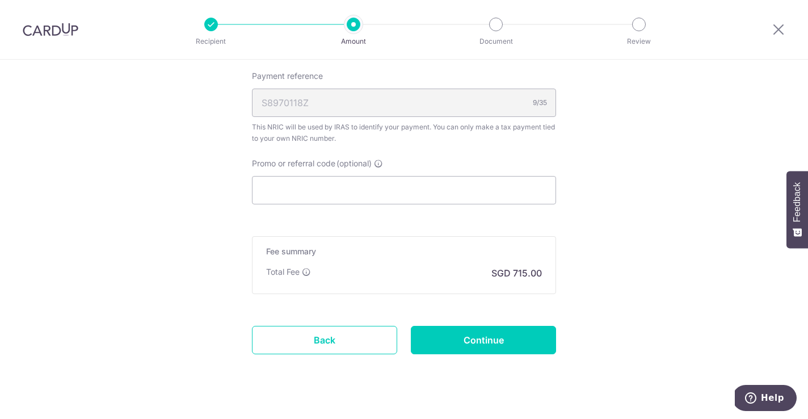
scroll to position [864, 0]
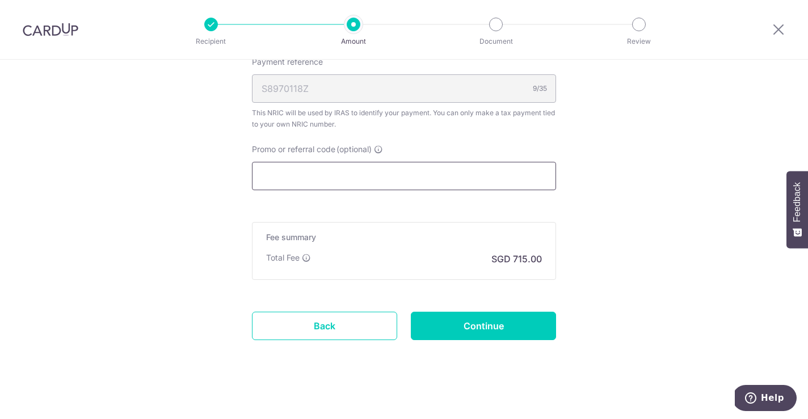
click at [281, 174] on input "Promo or referral code (optional)" at bounding box center [404, 176] width 304 height 28
paste input "OCBCTAX173"
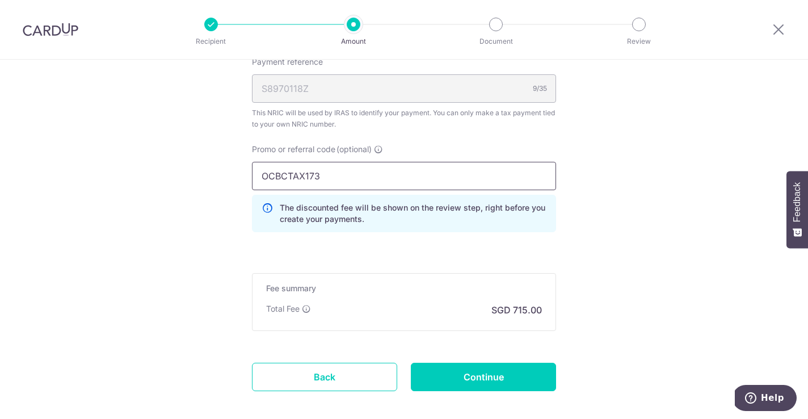
drag, startPoint x: 343, startPoint y: 173, endPoint x: -5, endPoint y: 135, distance: 350.0
click at [0, 135] on html "Recipient Amount Document Review Tell us more about your payment Enter one-time…" at bounding box center [404, 209] width 808 height 419
type input "OCBC18"
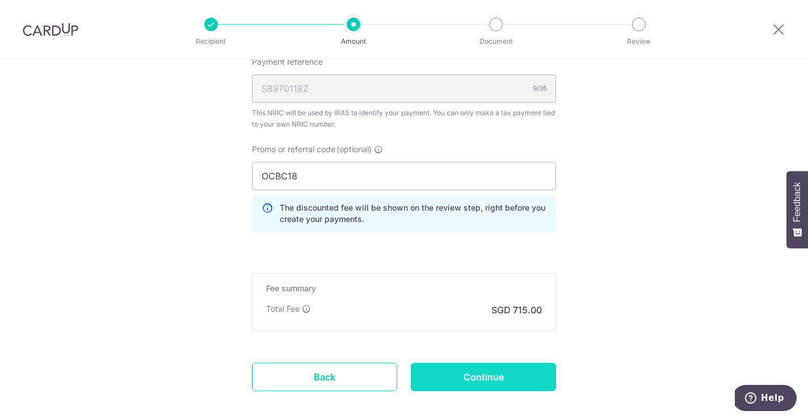
click at [501, 380] on input "Continue" at bounding box center [483, 377] width 145 height 28
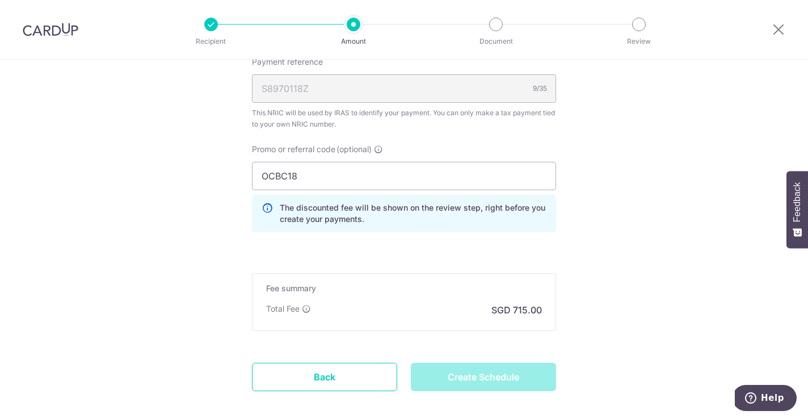
type input "Create Schedule"
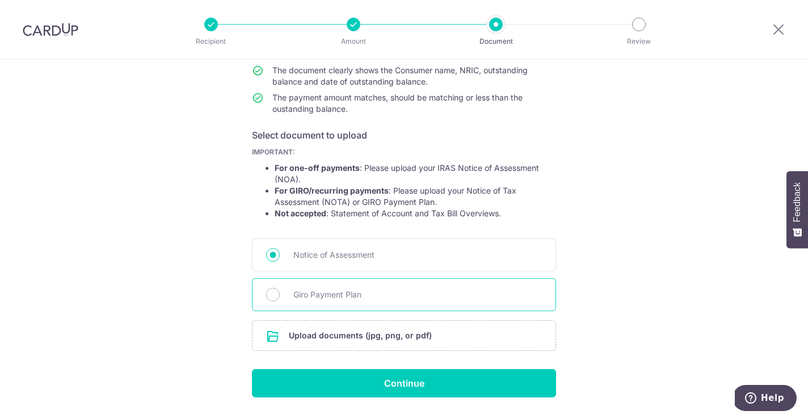
scroll to position [135, 0]
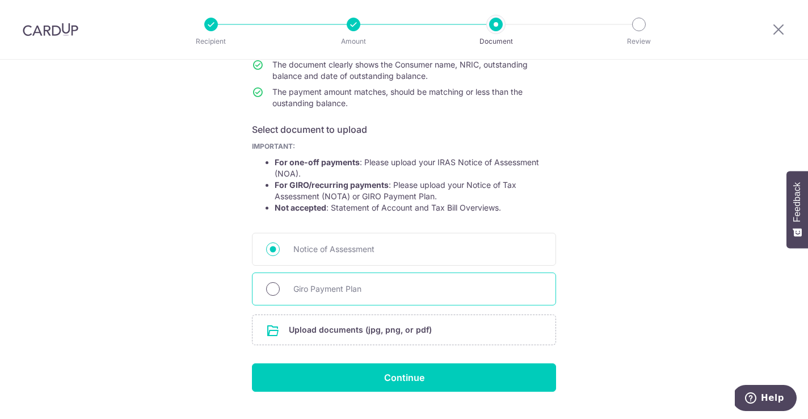
click at [275, 287] on input "Giro Payment Plan" at bounding box center [273, 289] width 14 height 14
radio input "true"
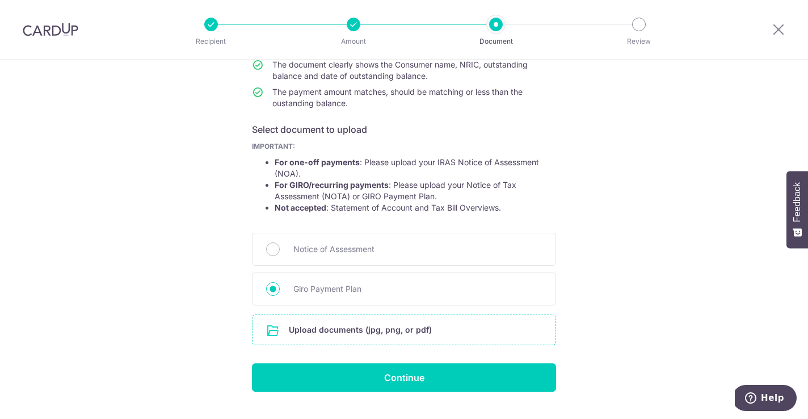
click at [290, 327] on input "file" at bounding box center [404, 330] width 303 height 30
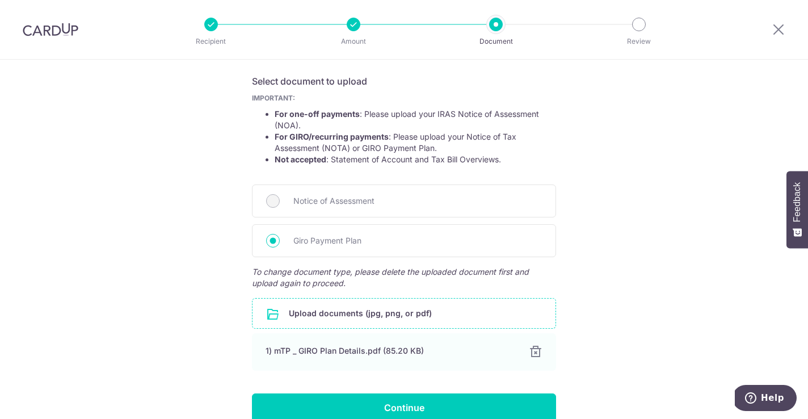
scroll to position [239, 0]
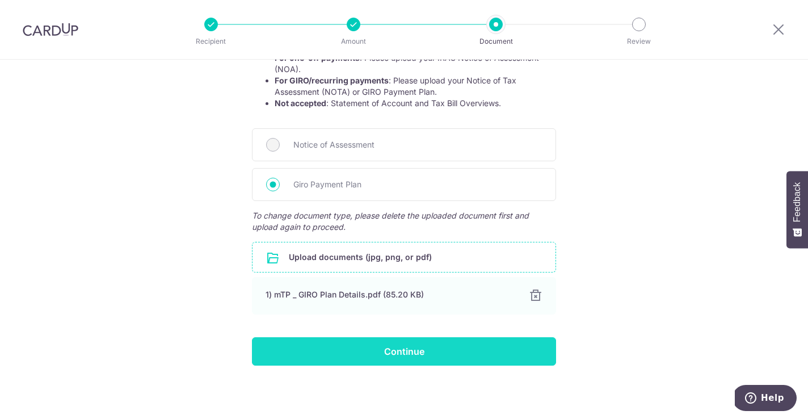
click at [381, 355] on input "Continue" at bounding box center [404, 351] width 304 height 28
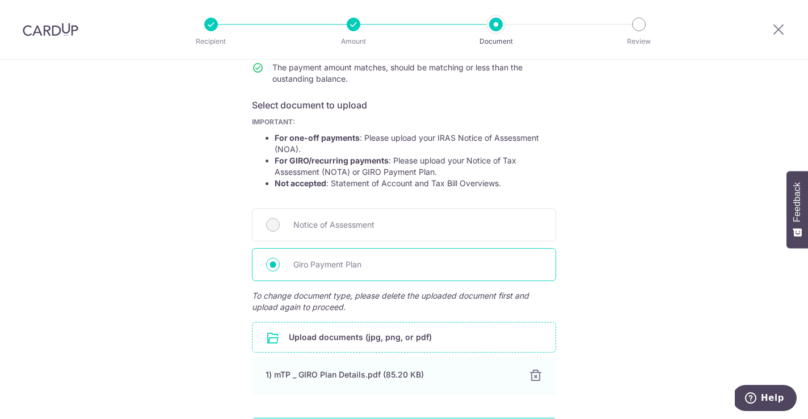
scroll to position [0, 0]
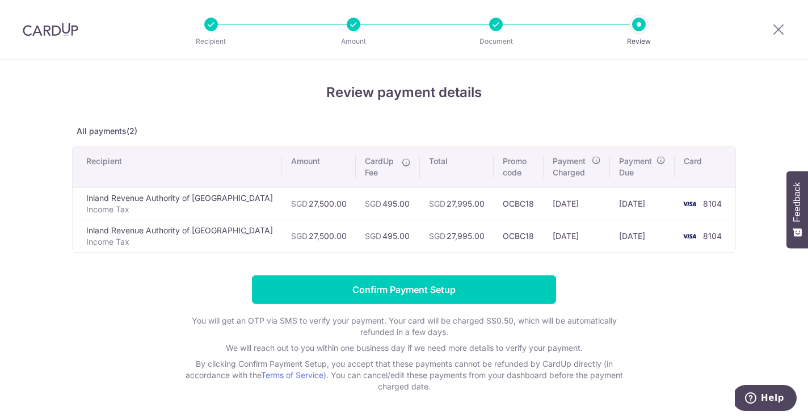
click at [402, 161] on icon at bounding box center [406, 162] width 9 height 9
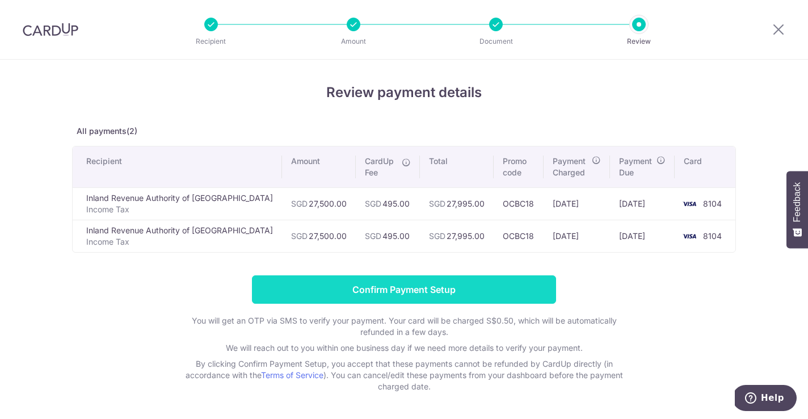
click at [445, 288] on input "Confirm Payment Setup" at bounding box center [404, 289] width 304 height 28
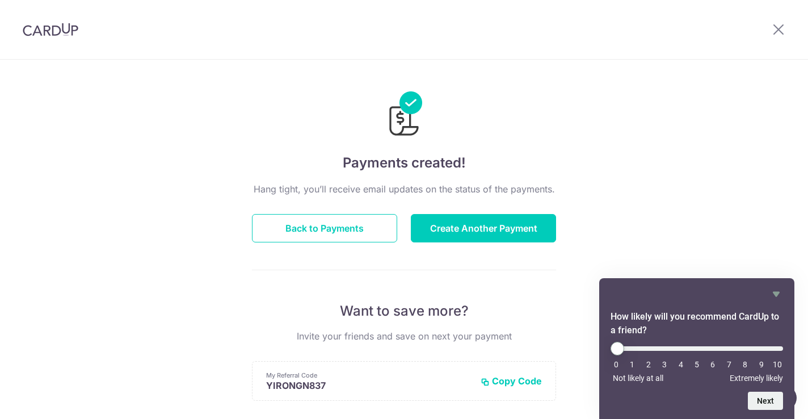
click at [642, 83] on div "Payments created! Hang tight, you’ll receive email updates on the status of the…" at bounding box center [404, 363] width 808 height 606
click at [330, 232] on button "Back to Payments" at bounding box center [324, 228] width 145 height 28
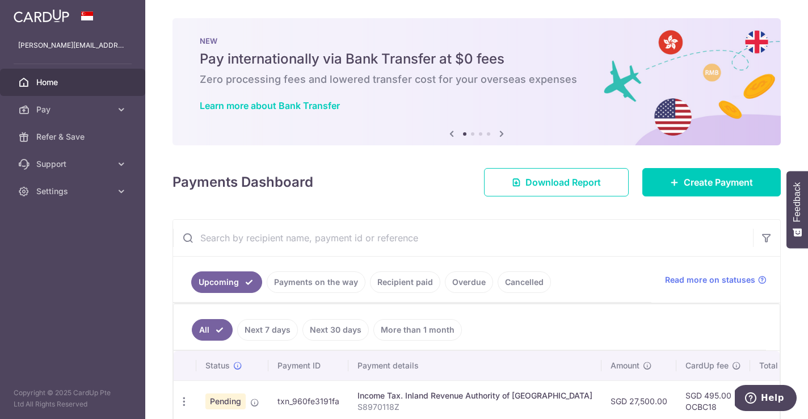
scroll to position [100, 0]
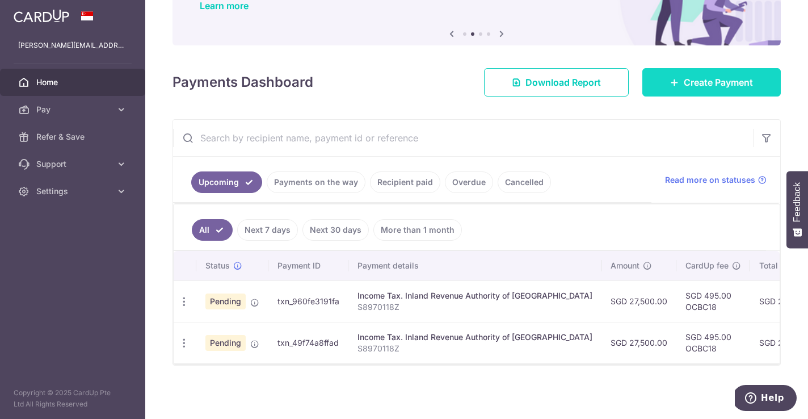
click at [671, 76] on link "Create Payment" at bounding box center [711, 82] width 138 height 28
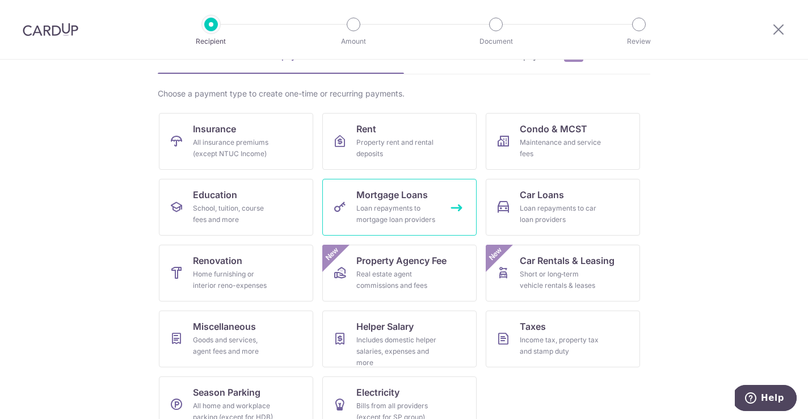
scroll to position [89, 0]
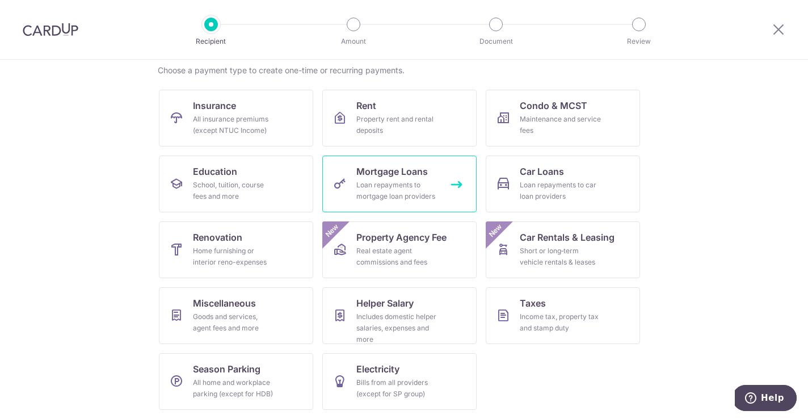
click at [381, 182] on div "Loan repayments to mortgage loan providers" at bounding box center [397, 190] width 82 height 23
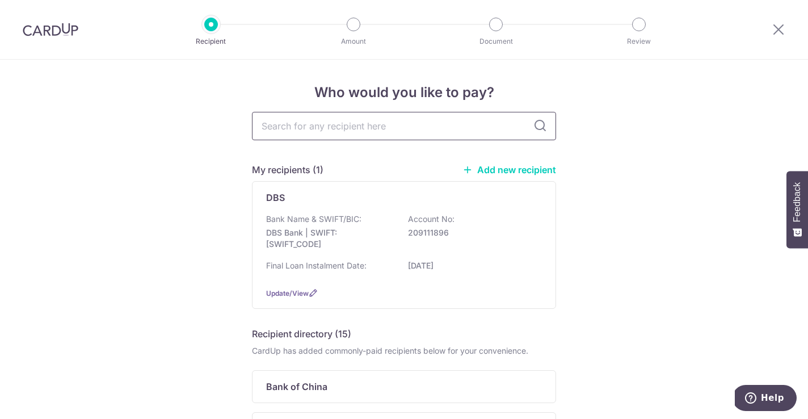
click at [354, 124] on input "text" at bounding box center [404, 126] width 304 height 28
click at [467, 172] on icon at bounding box center [468, 170] width 10 height 10
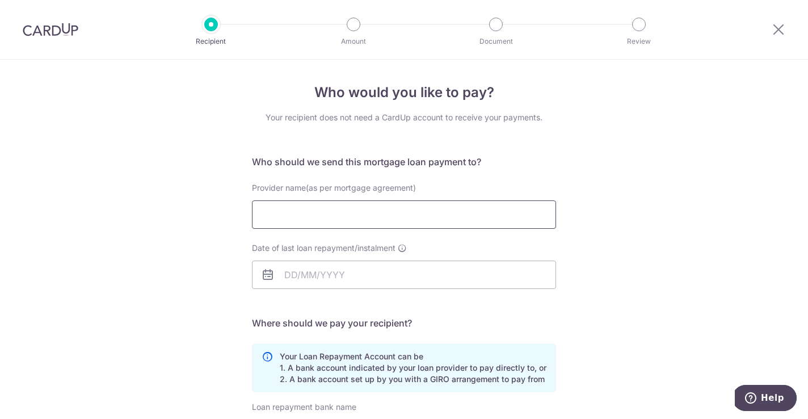
click at [359, 214] on input "Provider name(as per mortgage agreement)" at bounding box center [404, 214] width 304 height 28
type input "OCBC"
click at [331, 282] on input "Date of last loan repayment/instalment" at bounding box center [404, 275] width 304 height 28
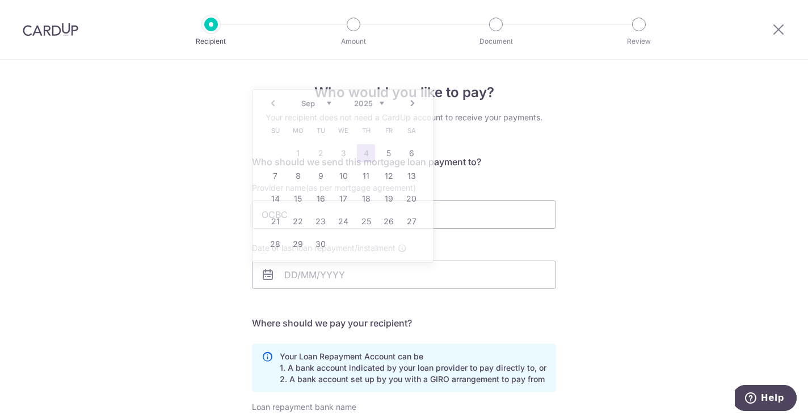
click at [324, 74] on div "Who would you like to pay? Your recipient does not need a CardUp account to rec…" at bounding box center [404, 341] width 808 height 563
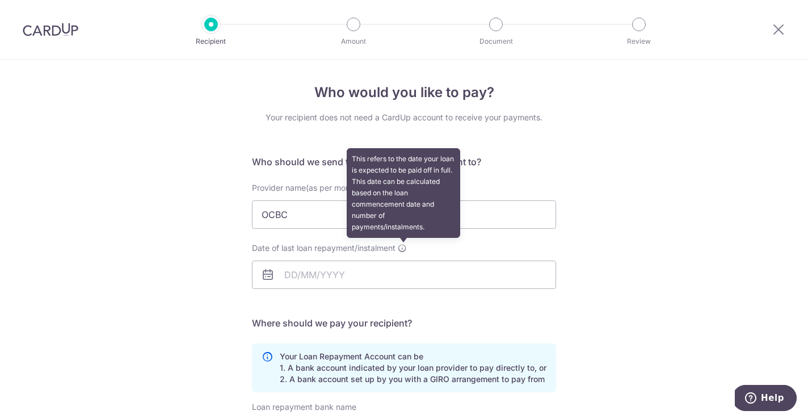
click at [404, 247] on icon at bounding box center [402, 247] width 9 height 9
click at [404, 261] on input "Date of last loan repayment/instalment This refers to the date your loan is exp…" at bounding box center [404, 275] width 304 height 28
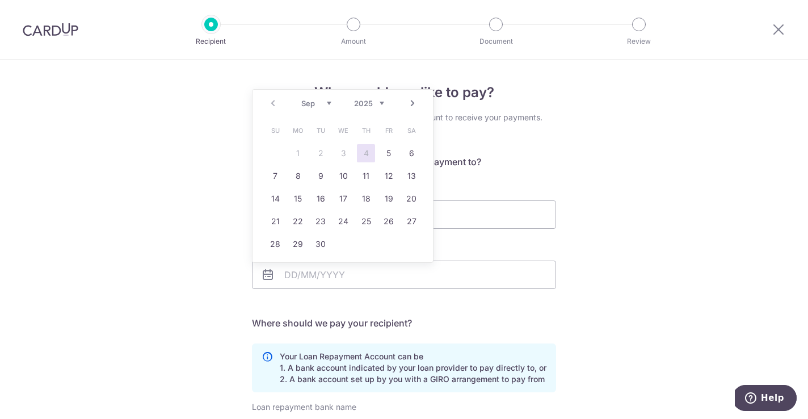
click at [404, 247] on table "Su Mo Tu We Th Fr Sa 1 2 3 4 5 6 7 8 9 10 11 12 13 14 15 16 17 18 19 20 21 22 2…" at bounding box center [343, 187] width 159 height 136
click at [463, 243] on div "Date of last loan repayment/instalment" at bounding box center [404, 265] width 304 height 47
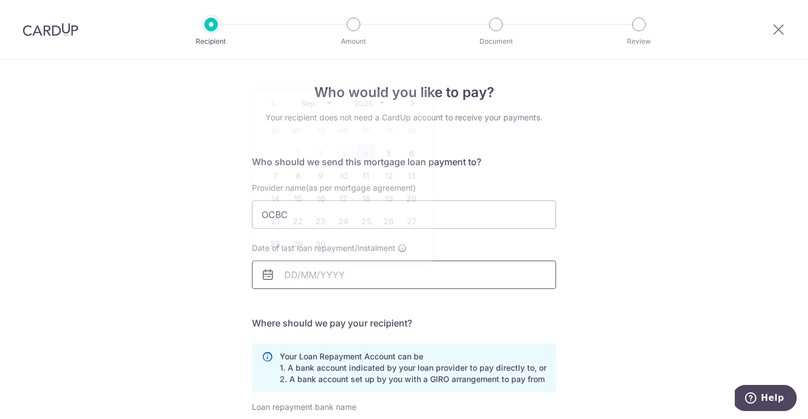
click at [284, 281] on input "Date of last loan repayment/instalment" at bounding box center [404, 275] width 304 height 28
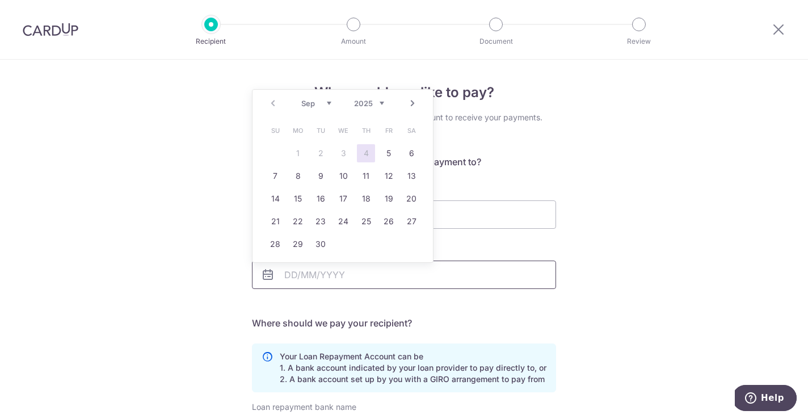
type input "1"
type input "01/01/57"
click at [718, 211] on div "Who would you like to pay? Your recipient does not need a CardUp account to rec…" at bounding box center [404, 341] width 808 height 563
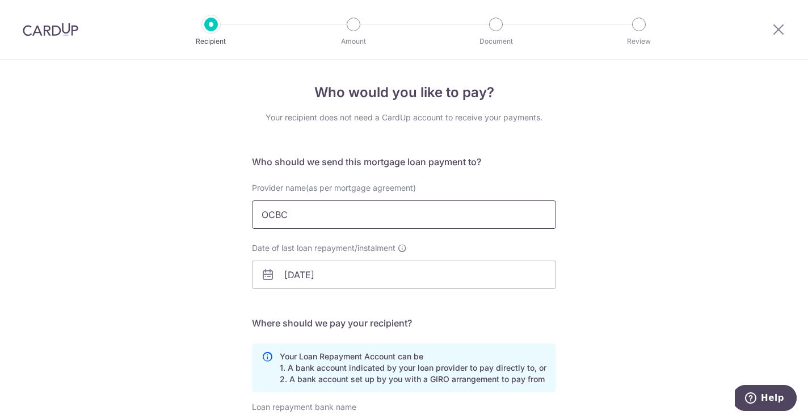
click at [317, 211] on input "OCBC" at bounding box center [404, 214] width 304 height 28
type input "OCBC Bank"
click at [362, 310] on form "Who should we send this mortgage loan payment to? Provider name(as per mortgage…" at bounding box center [404, 362] width 304 height 414
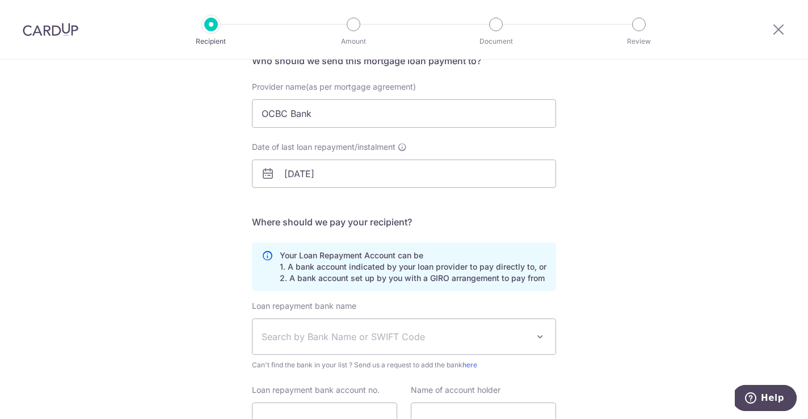
scroll to position [105, 0]
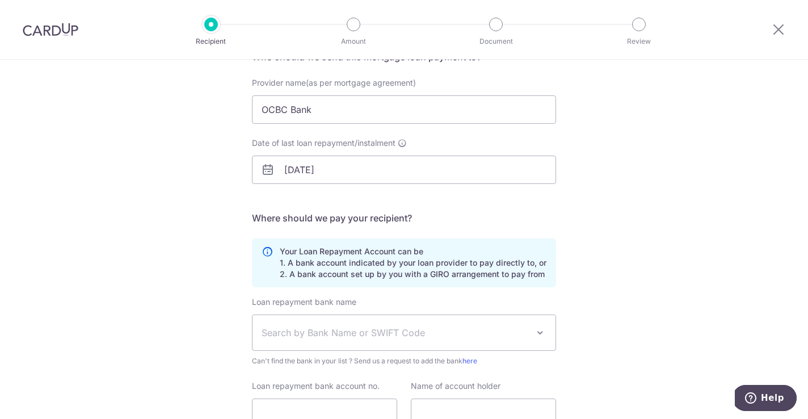
click at [350, 323] on span "Search by Bank Name or SWIFT Code" at bounding box center [404, 332] width 303 height 35
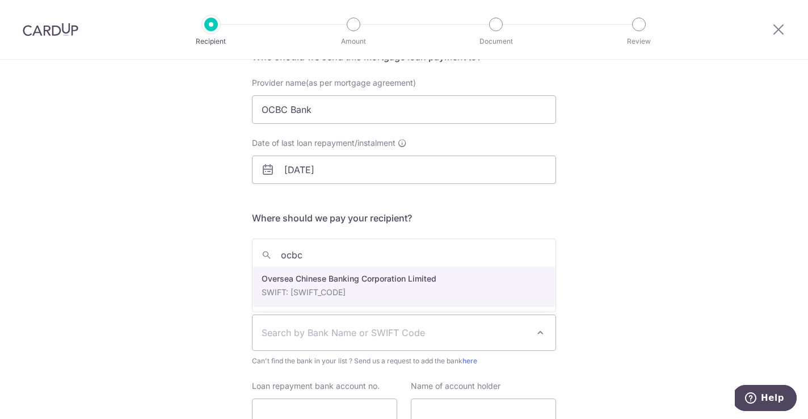
type input "ocbc"
select select "12"
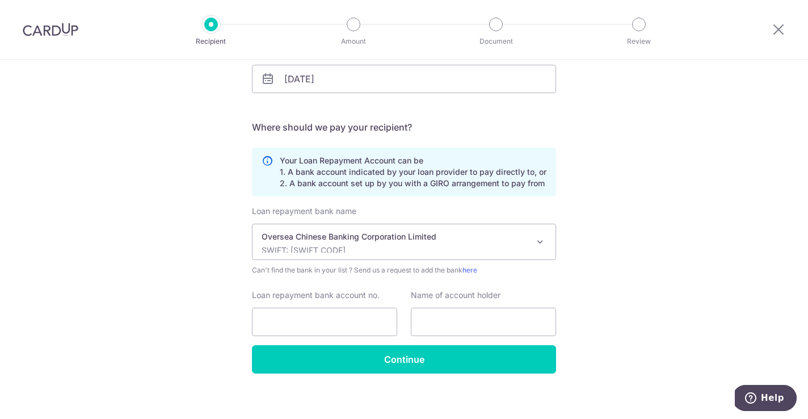
scroll to position [204, 0]
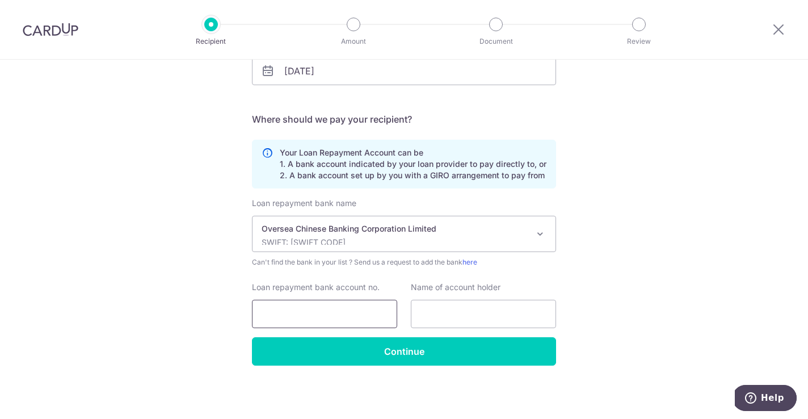
click at [291, 322] on input "Loan repayment bank account no." at bounding box center [324, 314] width 145 height 28
click at [335, 320] on input "Loan repayment bank account no." at bounding box center [324, 314] width 145 height 28
paste input "5710254663-00000"
click at [419, 274] on div "Loan repayment bank name Select Bank UBS AG ANEXT BANK PTE LTD Australia & New …" at bounding box center [404, 268] width 304 height 140
click at [417, 308] on input "text" at bounding box center [483, 314] width 145 height 28
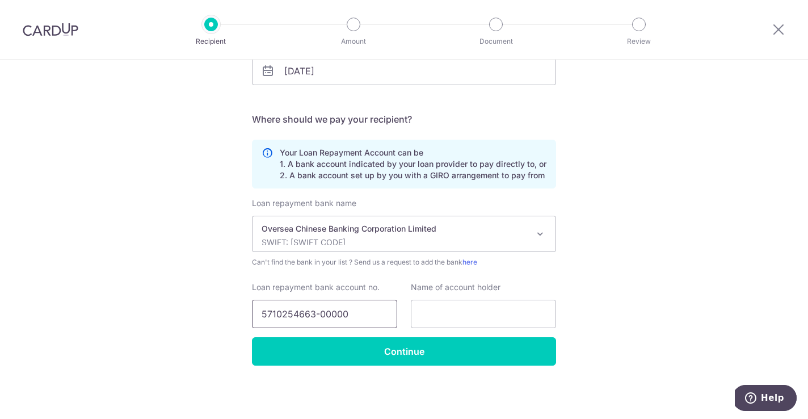
click at [320, 314] on input "5710254663-00000" at bounding box center [324, 314] width 145 height 28
type input "5710254663fiew00000"
paste input "5710254663-00000"
type input "5710254663-00000"
click at [480, 311] on input "text" at bounding box center [483, 314] width 145 height 28
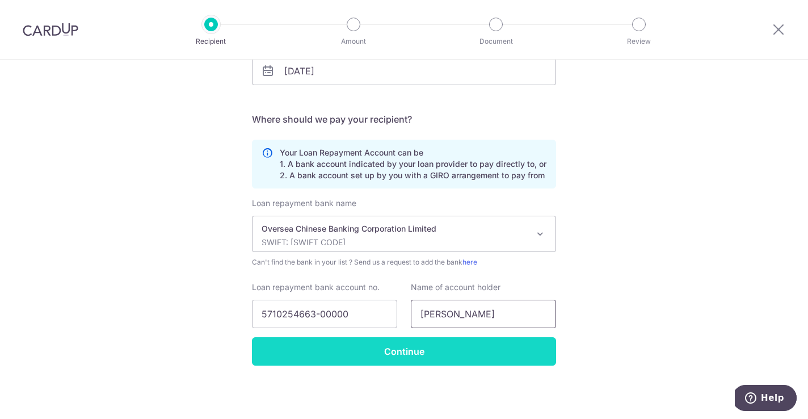
type input "[PERSON_NAME]"
click at [460, 352] on input "Continue" at bounding box center [404, 351] width 304 height 28
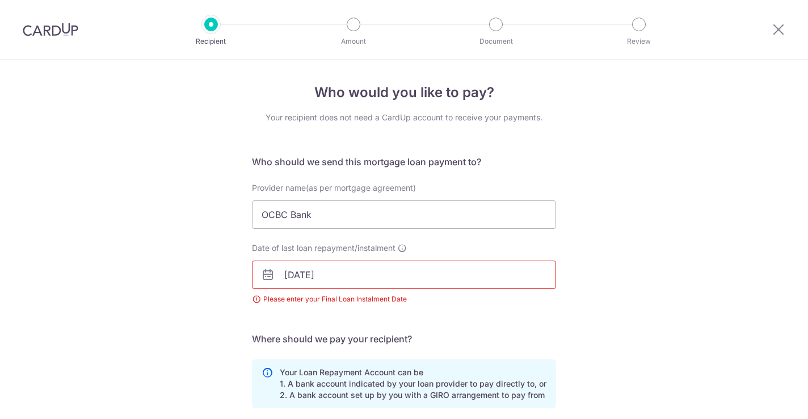
scroll to position [234, 0]
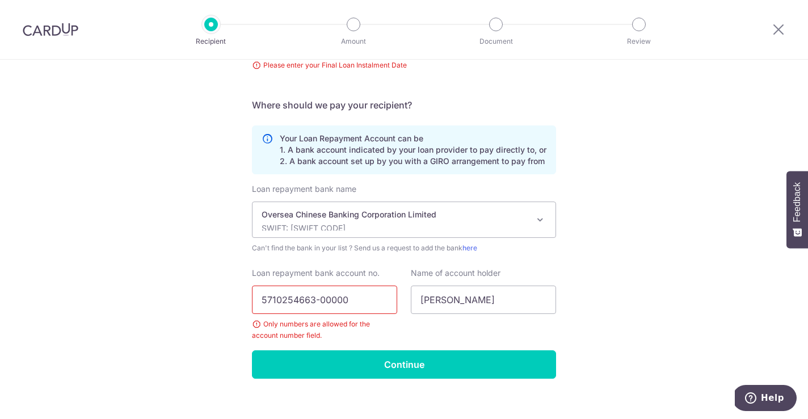
click at [318, 297] on input "5710254663-00000" at bounding box center [324, 299] width 145 height 28
type input "571025466300000"
click at [365, 332] on div "Only numbers are allowed for the account number field." at bounding box center [324, 329] width 145 height 23
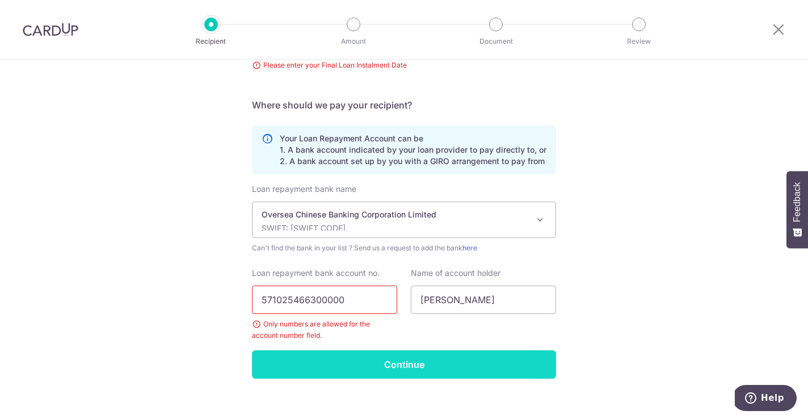
click at [352, 359] on input "Continue" at bounding box center [404, 364] width 304 height 28
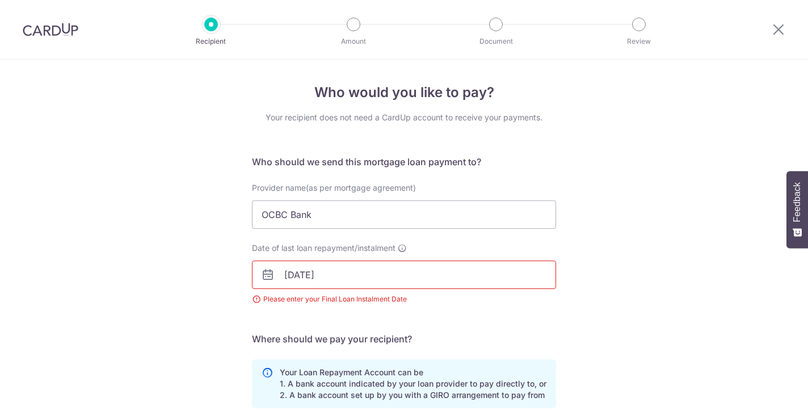
scroll to position [234, 0]
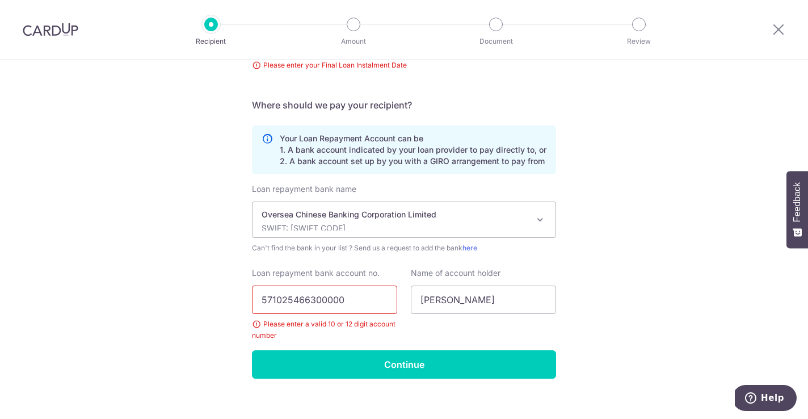
click at [54, 32] on img at bounding box center [51, 30] width 56 height 14
click at [45, 31] on img at bounding box center [51, 30] width 56 height 14
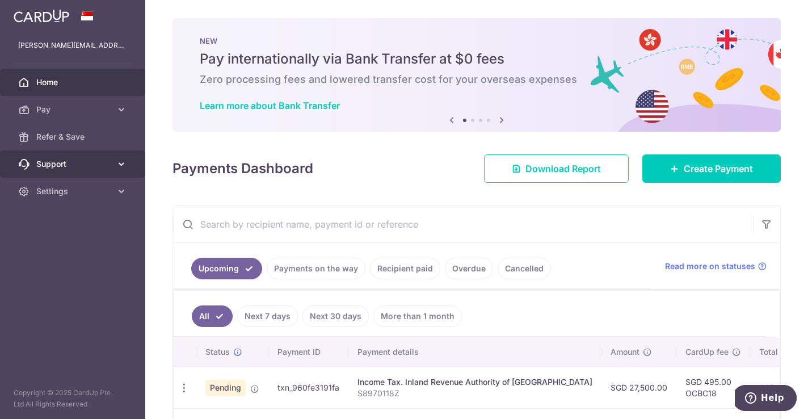
click at [48, 163] on span "Support" at bounding box center [73, 163] width 75 height 11
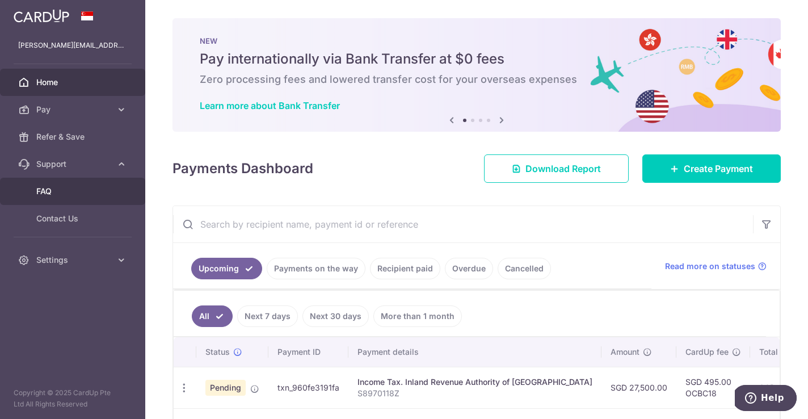
click at [72, 178] on link "FAQ" at bounding box center [72, 191] width 145 height 27
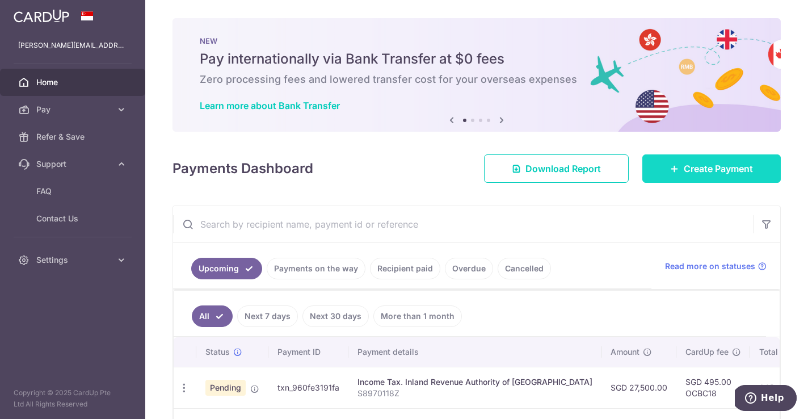
click at [728, 170] on span "Create Payment" at bounding box center [718, 169] width 69 height 14
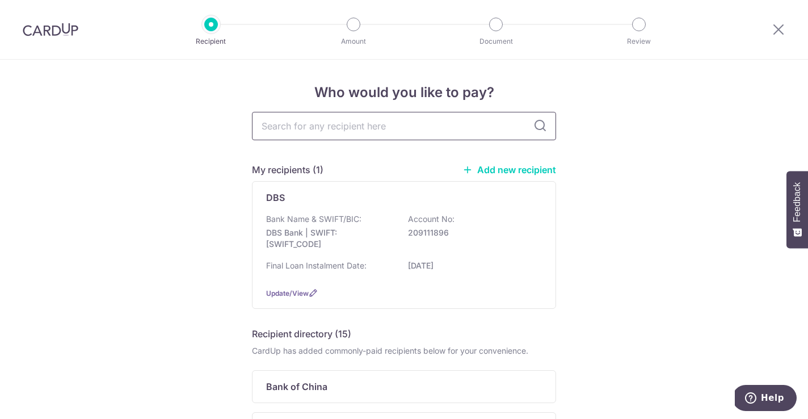
click at [318, 123] on input "text" at bounding box center [404, 126] width 304 height 28
type input "O"
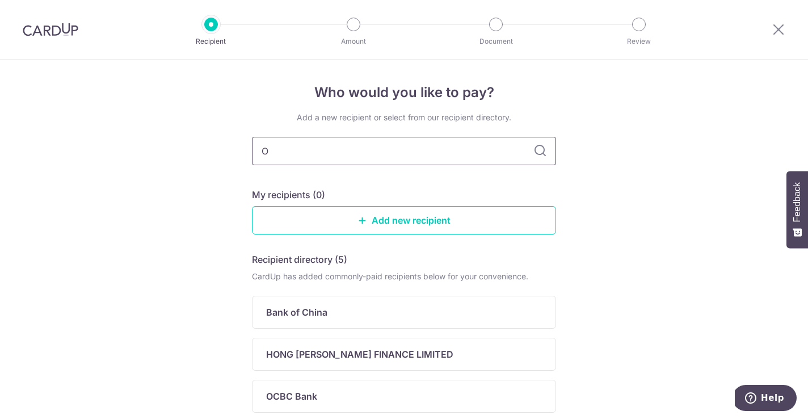
click at [501, 159] on input "O" at bounding box center [404, 151] width 304 height 28
type input "O"
click at [397, 182] on div "Add a new recipient or select from our recipient directory. My recipients (0) A…" at bounding box center [404, 327] width 304 height 430
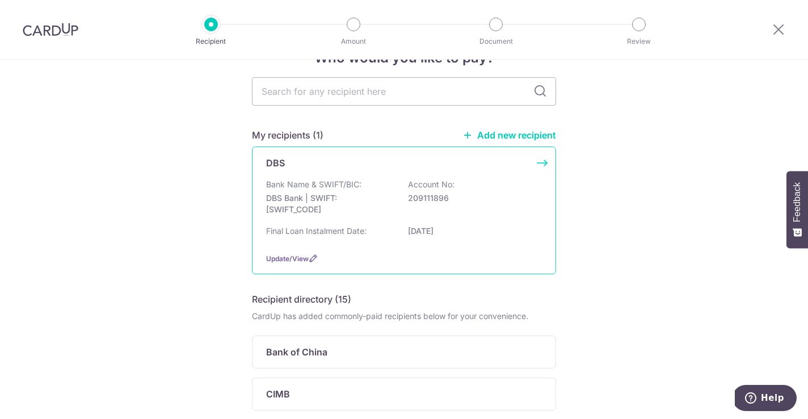
scroll to position [27, 0]
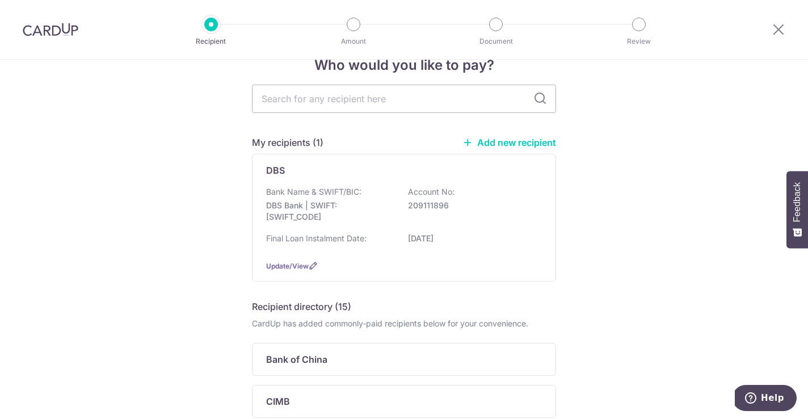
click at [492, 140] on link "Add new recipient" at bounding box center [510, 142] width 94 height 11
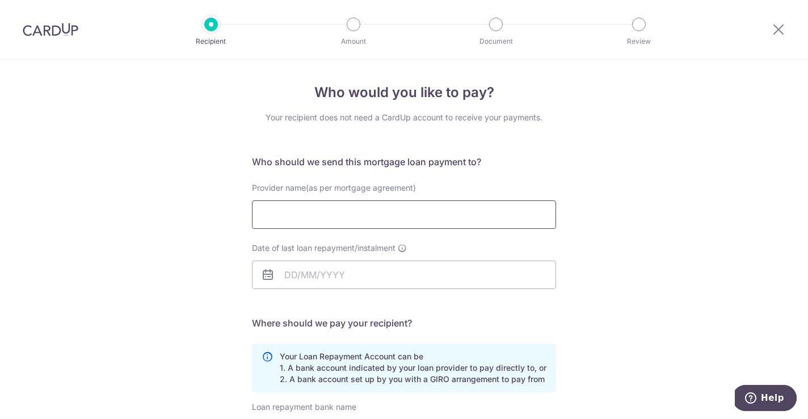
click at [331, 219] on input "Provider name(as per mortgage agreement)" at bounding box center [404, 214] width 304 height 28
type input "P"
type input "OCBC Bank"
click at [316, 273] on input "Date of last loan repayment/instalment" at bounding box center [404, 275] width 304 height 28
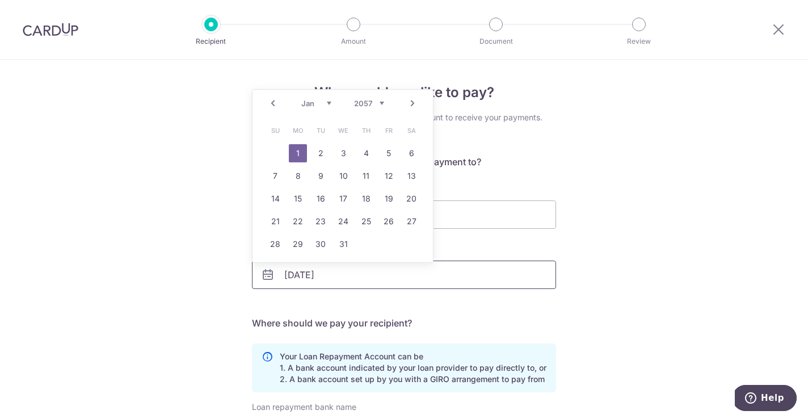
type input "[DATE]"
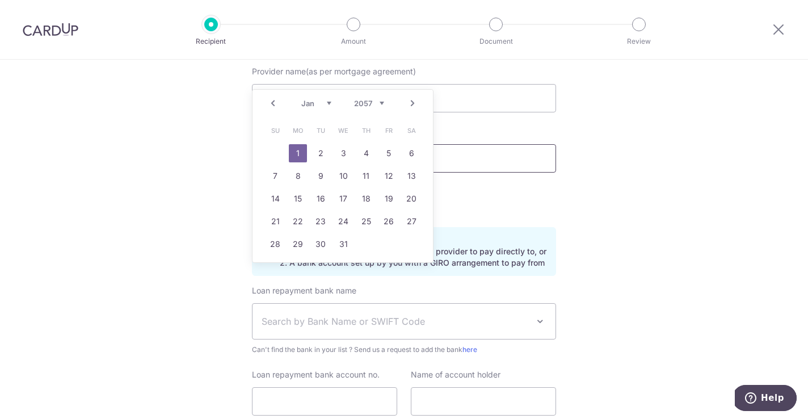
scroll to position [116, 0]
click at [167, 308] on div "Who would you like to pay? Your recipient does not need a CardUp account to rec…" at bounding box center [404, 225] width 808 height 563
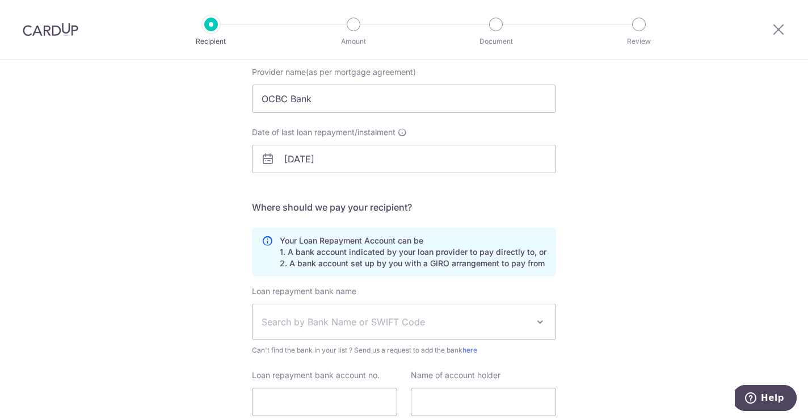
click at [310, 321] on span "Search by Bank Name or SWIFT Code" at bounding box center [395, 322] width 267 height 14
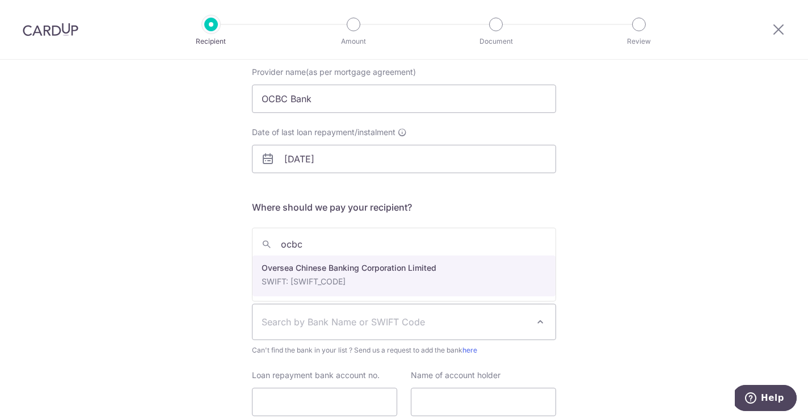
type input "ocbc"
drag, startPoint x: 286, startPoint y: 272, endPoint x: 286, endPoint y: 289, distance: 17.0
select select "12"
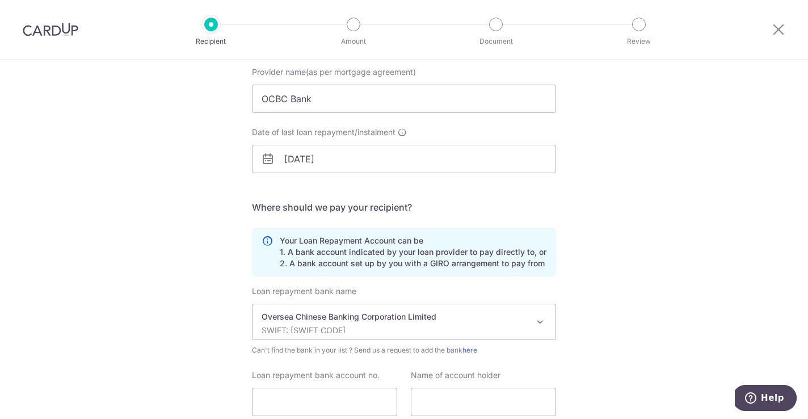
scroll to position [204, 0]
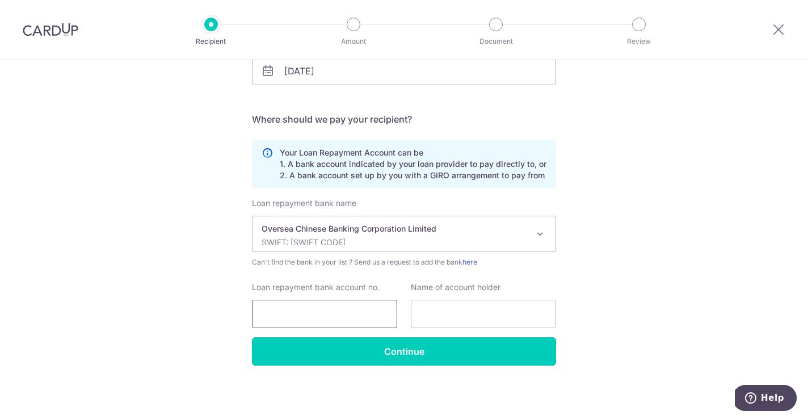
click at [284, 313] on input "Loan repayment bank account no." at bounding box center [324, 314] width 145 height 28
click at [293, 311] on input "Loan repayment bank account no." at bounding box center [324, 314] width 145 height 28
paste input "593-144033-001"
click at [284, 316] on input "593-144033-001" at bounding box center [324, 314] width 145 height 28
click at [315, 312] on input "593144033-001" at bounding box center [324, 314] width 145 height 28
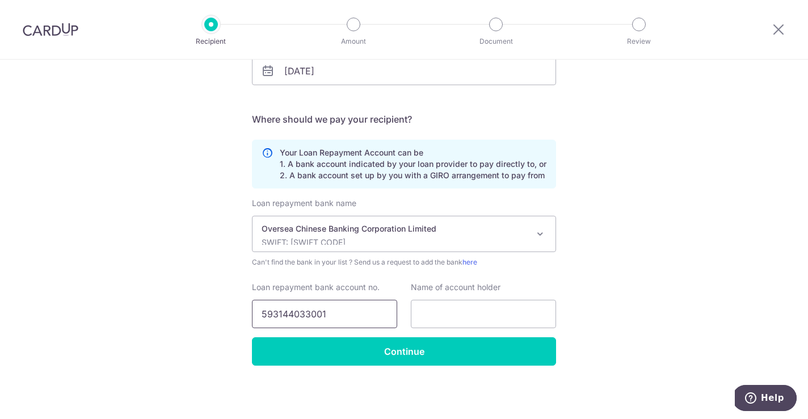
type input "593144033001"
click at [447, 328] on div "Loan repayment bank name Select Bank UBS AG ANEXT BANK PTE LTD Australia & New …" at bounding box center [404, 268] width 304 height 140
click at [449, 327] on input "text" at bounding box center [483, 314] width 145 height 28
type input "Ng Yi Rong"
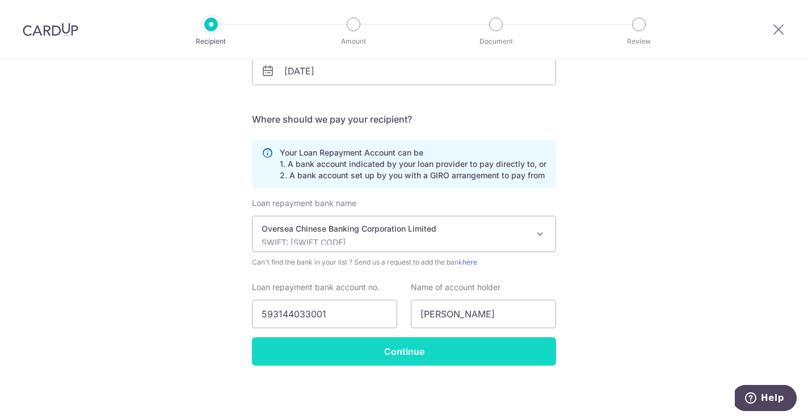
click at [512, 353] on input "Continue" at bounding box center [404, 351] width 304 height 28
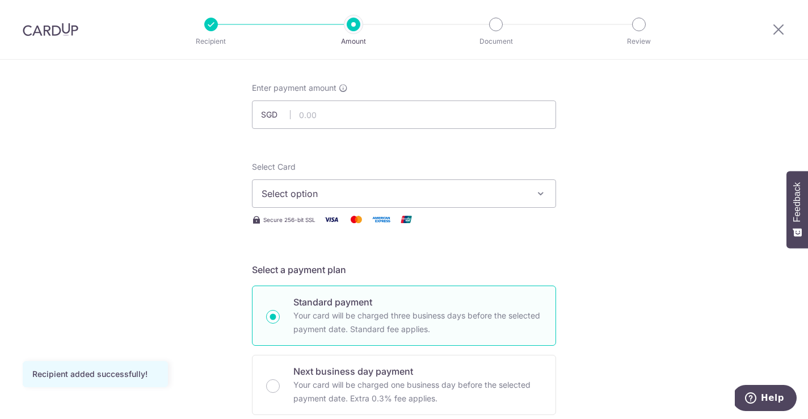
scroll to position [53, 0]
click at [357, 190] on span "Select option" at bounding box center [394, 193] width 264 height 14
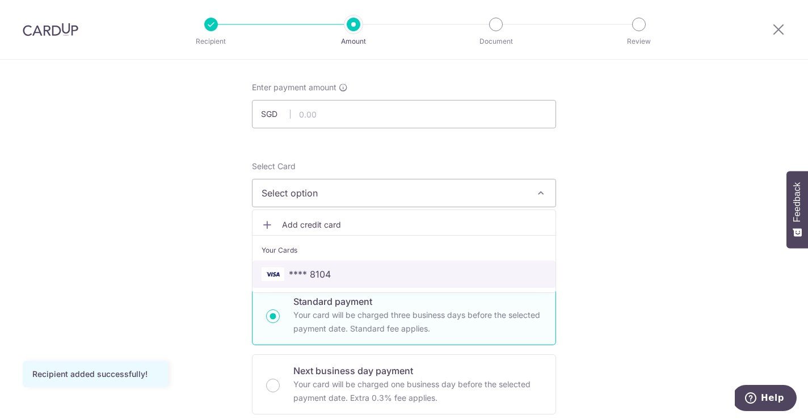
click at [342, 267] on span "**** 8104" at bounding box center [404, 274] width 285 height 14
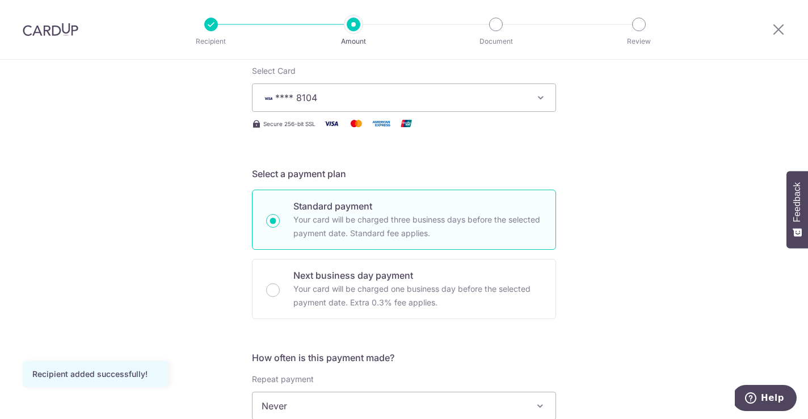
scroll to position [273, 0]
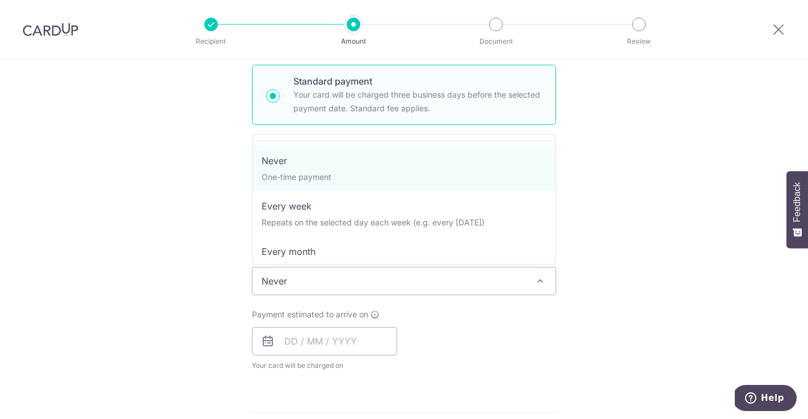
click at [333, 275] on span "Never" at bounding box center [404, 280] width 303 height 27
select select "3"
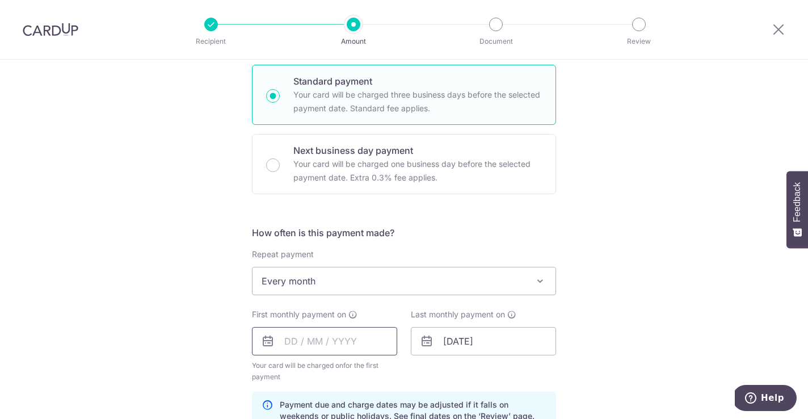
click at [286, 333] on input "text" at bounding box center [324, 341] width 145 height 28
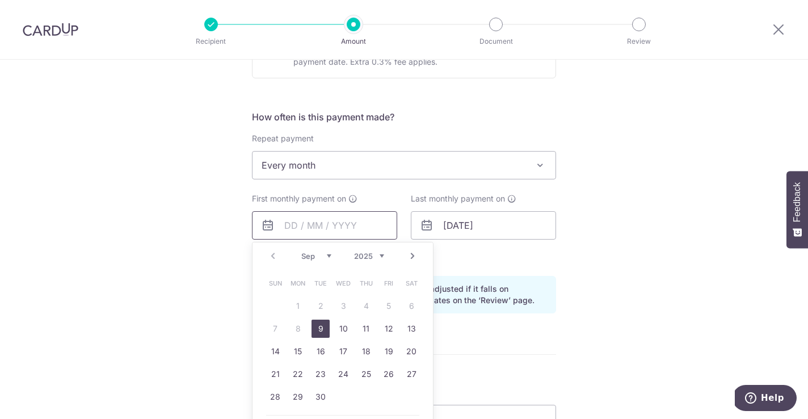
scroll to position [396, 0]
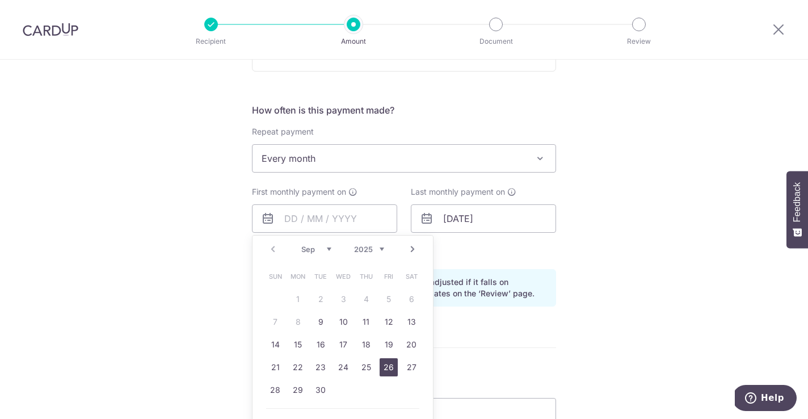
click at [390, 369] on link "26" at bounding box center [389, 367] width 18 height 18
type input "[DATE]"
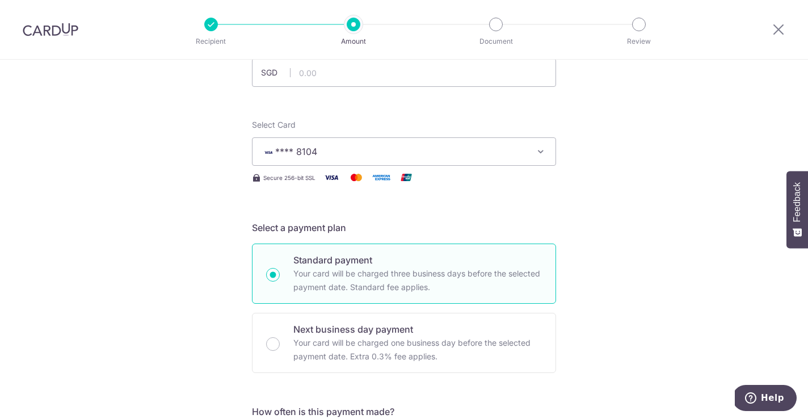
scroll to position [0, 0]
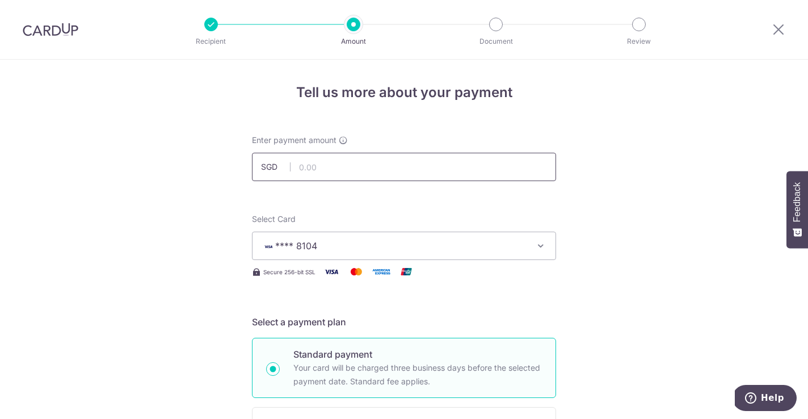
click at [316, 169] on input "text" at bounding box center [404, 167] width 304 height 28
type input "5,850.70"
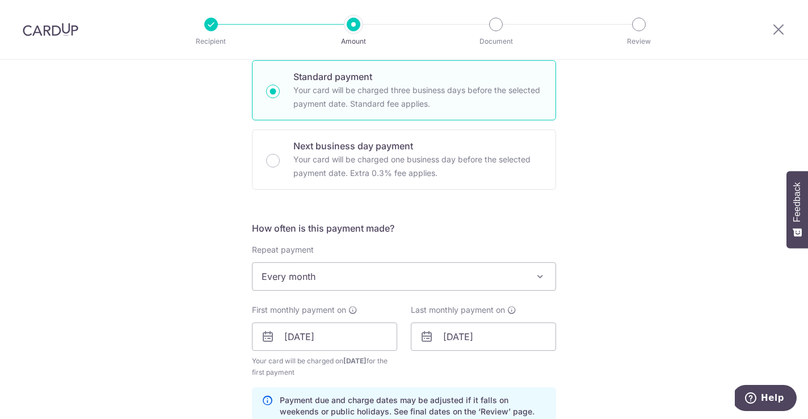
scroll to position [309, 0]
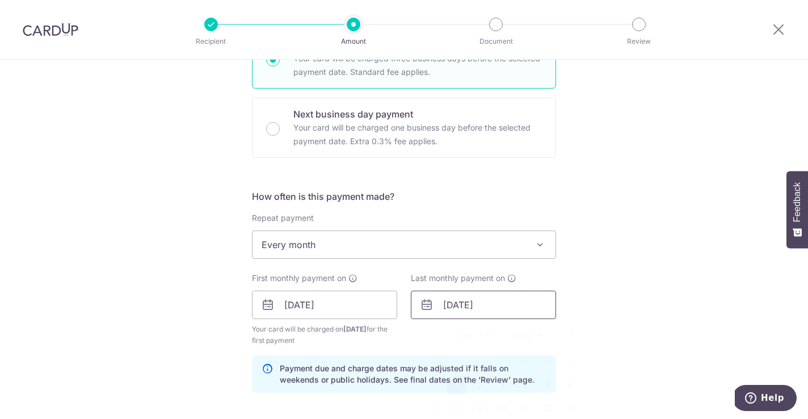
click at [463, 303] on input "[DATE]" at bounding box center [483, 305] width 145 height 28
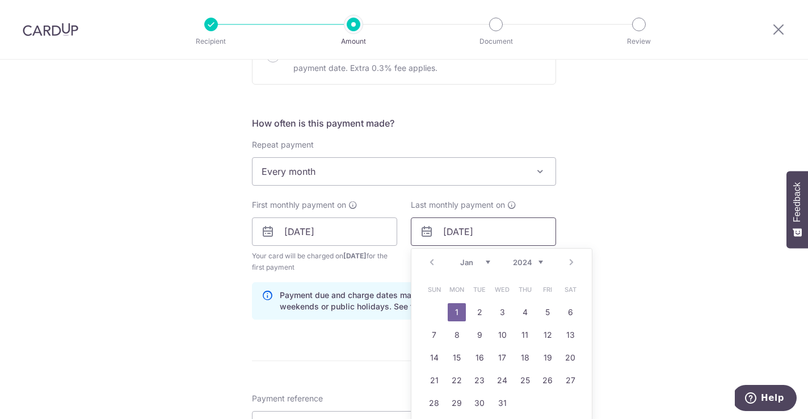
scroll to position [383, 0]
click at [568, 259] on div "Prev Next Jan Feb Mar Apr May Jun [DATE] Aug Sep Oct Nov [DATE] 2025 2026 2027 …" at bounding box center [501, 261] width 180 height 27
click at [568, 259] on div "Prev Next Jan Feb Mar Apr May Jun Jul Aug Sep Oct Nov Dec 2024 2025 2026 2027 2…" at bounding box center [501, 261] width 180 height 27
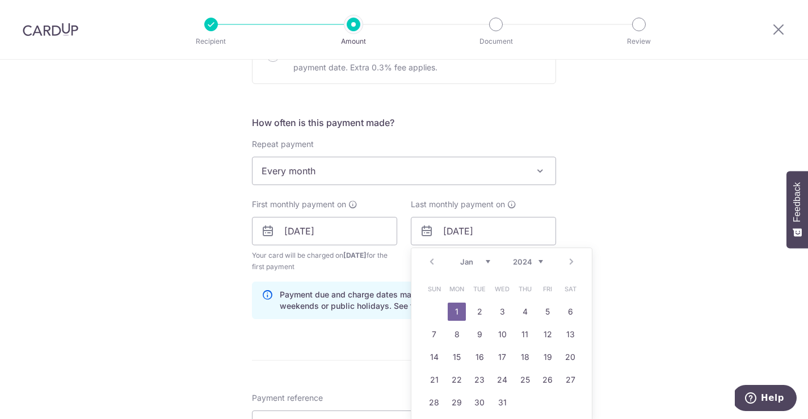
click at [571, 263] on div "Prev Next Jan Feb Mar Apr May Jun Jul Aug Sep Oct Nov Dec 2024 2025 2026 2027 2…" at bounding box center [501, 261] width 180 height 27
click at [533, 263] on select "2024 2025 2026 2027 2028 2029 2030 2031 2032 2033 2034 2035" at bounding box center [528, 261] width 30 height 9
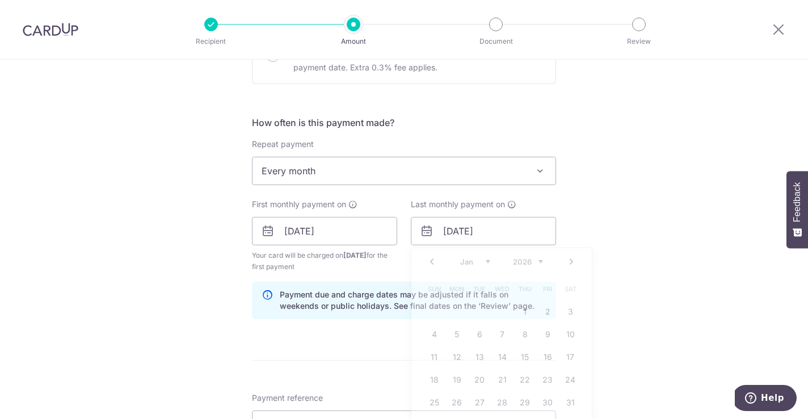
click at [610, 207] on div "Tell us more about your payment Enter payment amount SGD 5,850.70 5850.70 Recip…" at bounding box center [404, 219] width 808 height 1085
click at [477, 224] on input "01/01/2057" at bounding box center [483, 231] width 145 height 28
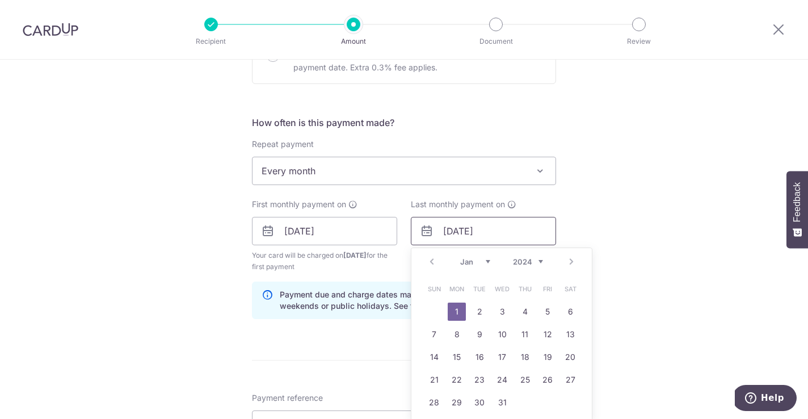
click at [491, 232] on input "01/01/2057" at bounding box center [483, 231] width 145 height 28
click at [484, 227] on input "01/01/2057" at bounding box center [483, 231] width 145 height 28
click at [497, 231] on input "01/01/2057" at bounding box center [483, 231] width 145 height 28
click at [467, 231] on input "01/01/2026" at bounding box center [483, 231] width 145 height 28
click at [453, 228] on input "01/09/2026" at bounding box center [483, 231] width 145 height 28
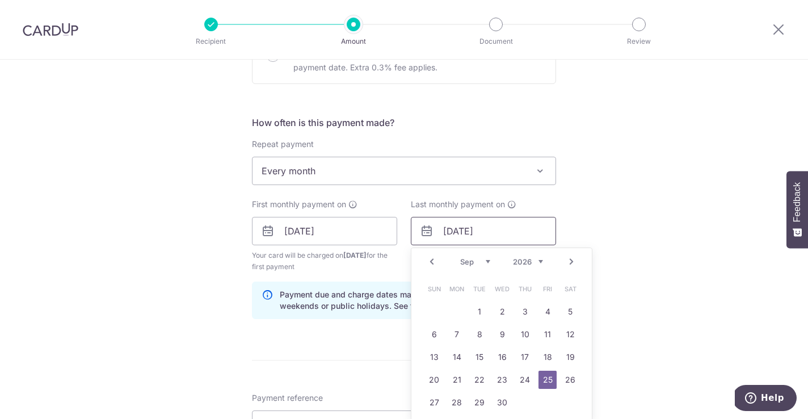
type input "[DATE]"
click at [587, 203] on div "Tell us more about your payment Enter payment amount SGD 5,850.70 5850.70 Recip…" at bounding box center [404, 219] width 808 height 1085
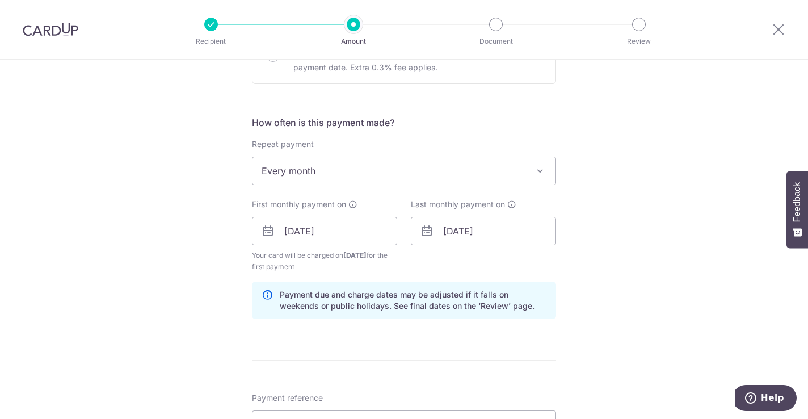
scroll to position [592, 0]
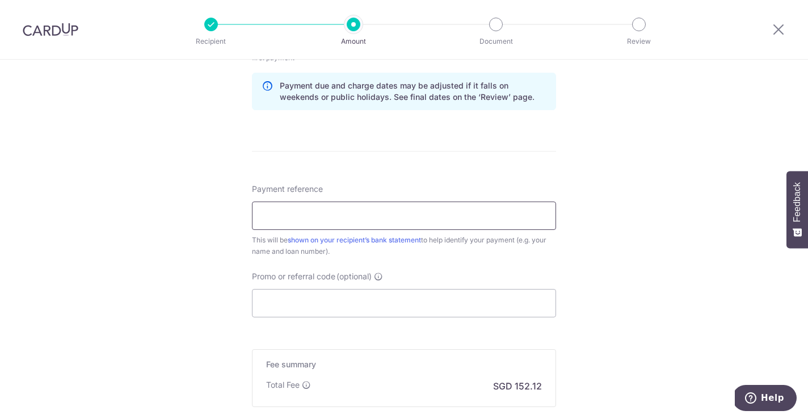
click at [341, 214] on input "Payment reference" at bounding box center [404, 215] width 304 height 28
click at [431, 258] on div "Payment reference This will be shown on your recipient’s bank statement to help…" at bounding box center [404, 250] width 304 height 134
click at [267, 214] on input "Payment reference" at bounding box center [404, 215] width 304 height 28
click at [288, 263] on div "Payment reference Cardup-housing loan 19/35 This will be shown on your recipien…" at bounding box center [404, 250] width 304 height 134
click at [297, 218] on input "Cardup-housing loan" at bounding box center [404, 215] width 304 height 28
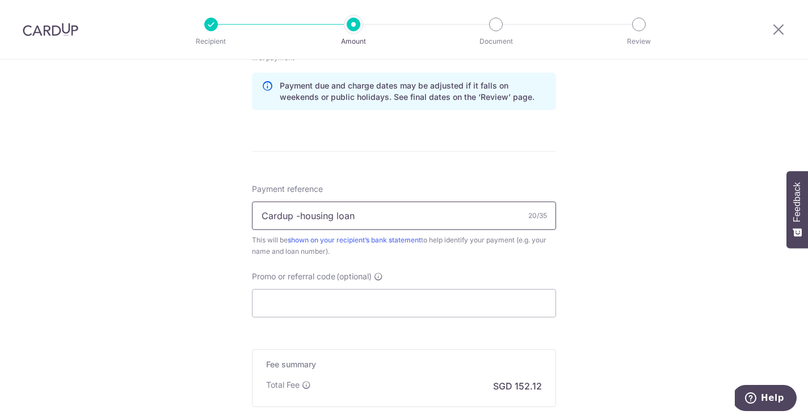
click at [300, 216] on input "Cardup -housing loan" at bounding box center [404, 215] width 304 height 28
drag, startPoint x: 330, startPoint y: 216, endPoint x: 299, endPoint y: 216, distance: 30.6
click at [299, 216] on input "Cardup housing loan" at bounding box center [404, 215] width 304 height 28
type input "Cardup housing loan"
click at [306, 255] on div "This will be shown on your recipient’s bank statement to help identify your pay…" at bounding box center [404, 245] width 304 height 23
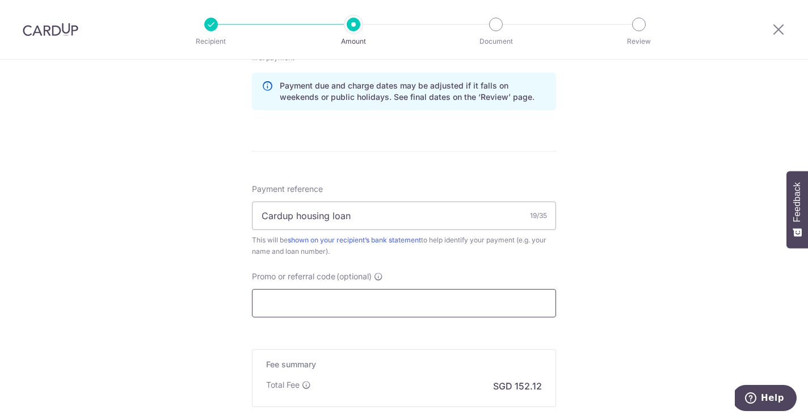
click at [279, 302] on input "Promo or referral code (optional)" at bounding box center [404, 303] width 304 height 28
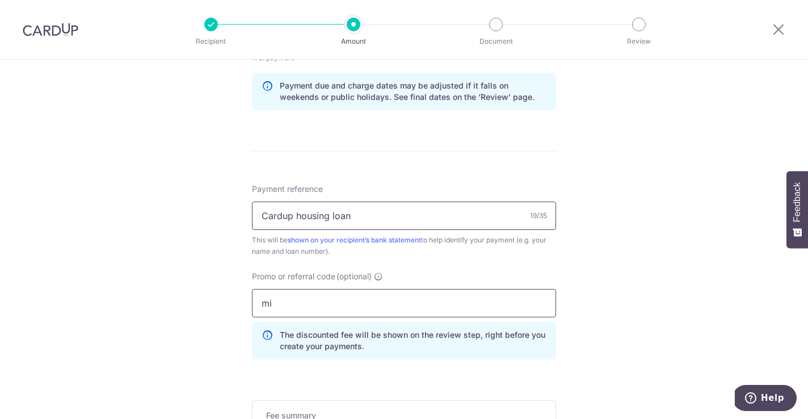
type input "m"
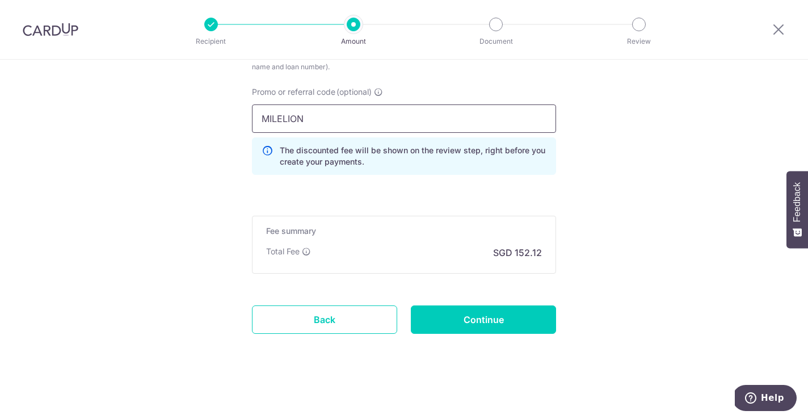
scroll to position [747, 0]
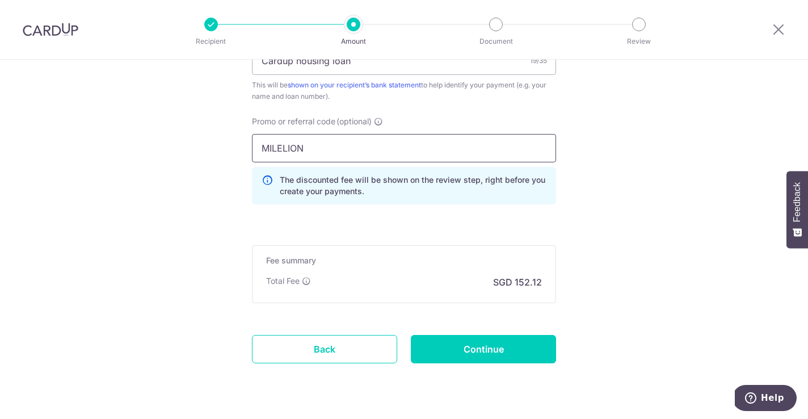
type input "MILELION"
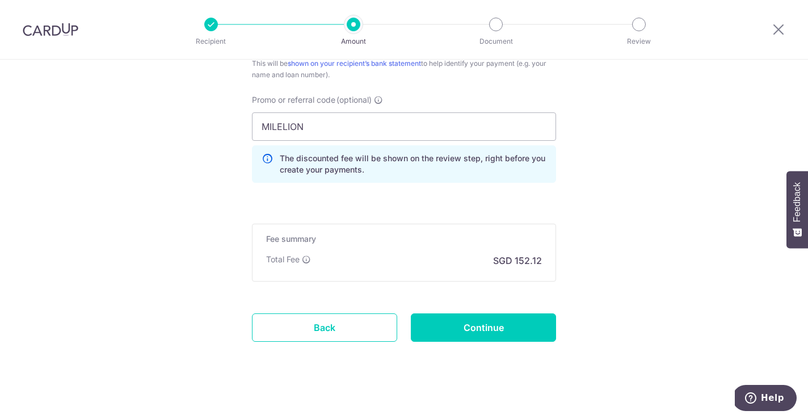
scroll to position [776, 0]
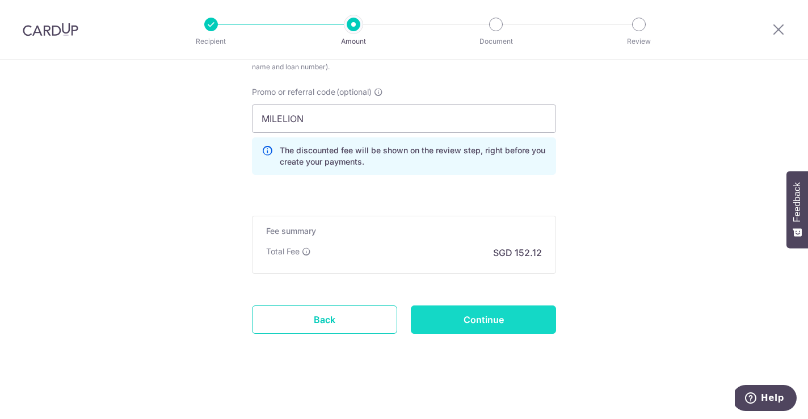
click at [464, 318] on input "Continue" at bounding box center [483, 319] width 145 height 28
type input "Create Schedule"
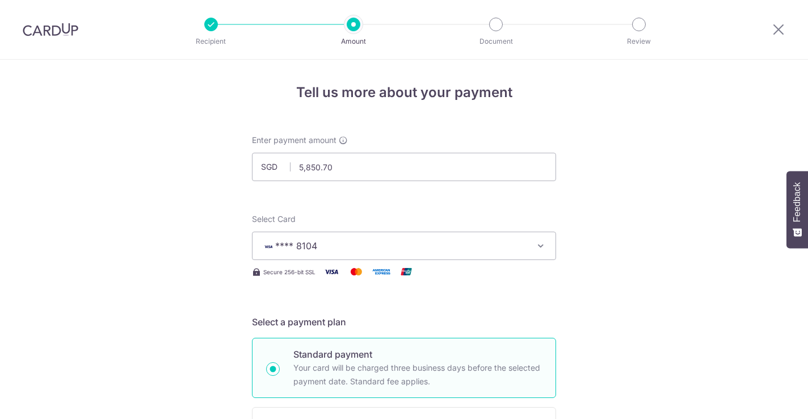
scroll to position [734, 0]
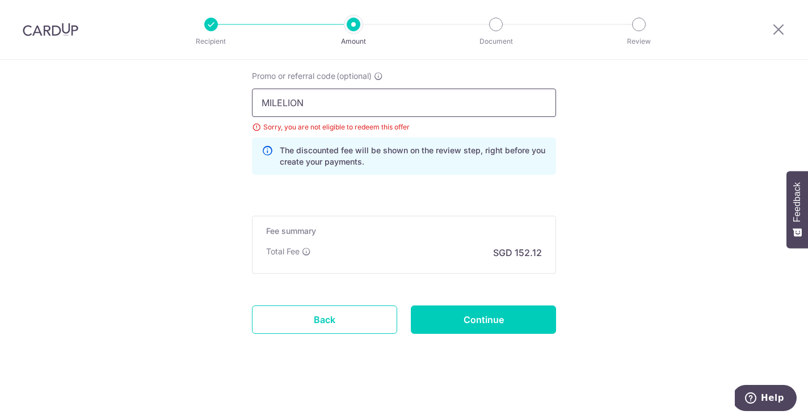
drag, startPoint x: 309, startPoint y: 103, endPoint x: 171, endPoint y: 89, distance: 138.6
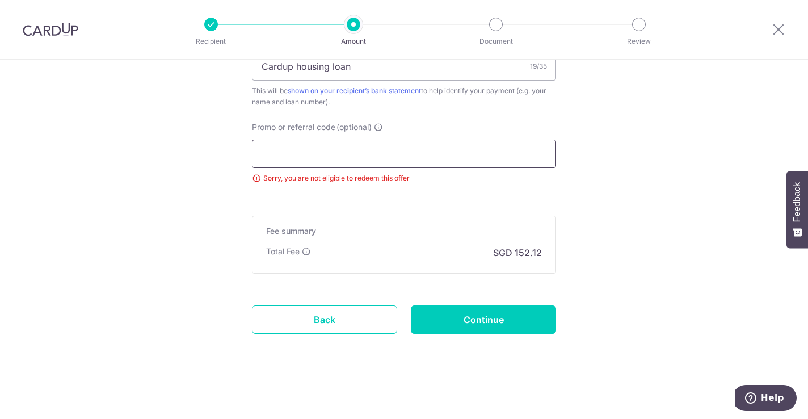
paste input "MLTAX25R"
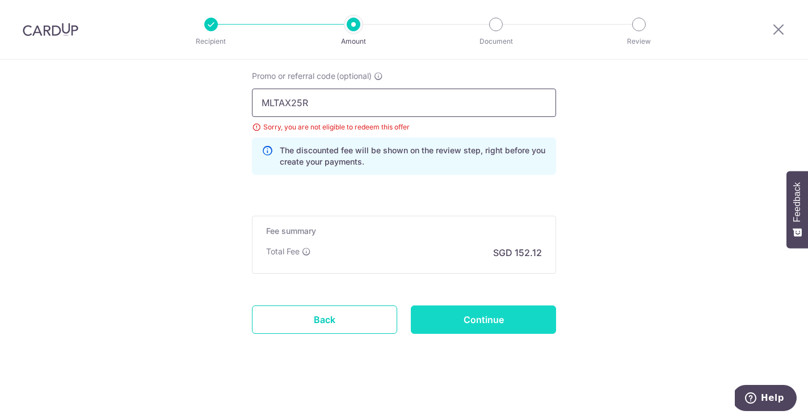
type input "MLTAX25R"
click at [481, 318] on input "Continue" at bounding box center [483, 319] width 145 height 28
type input "Update Schedule"
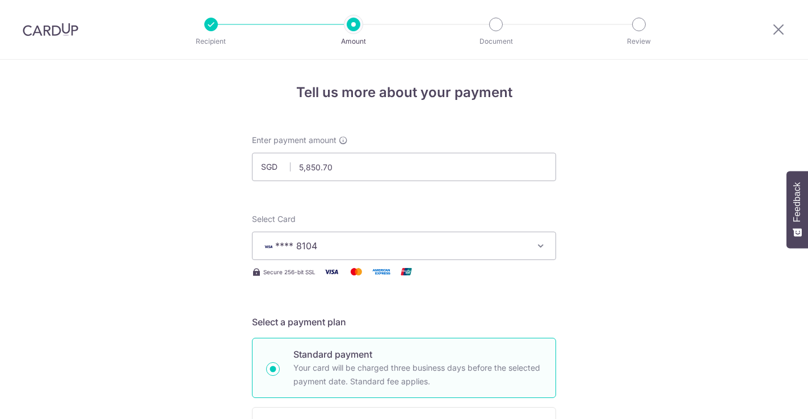
scroll to position [734, 0]
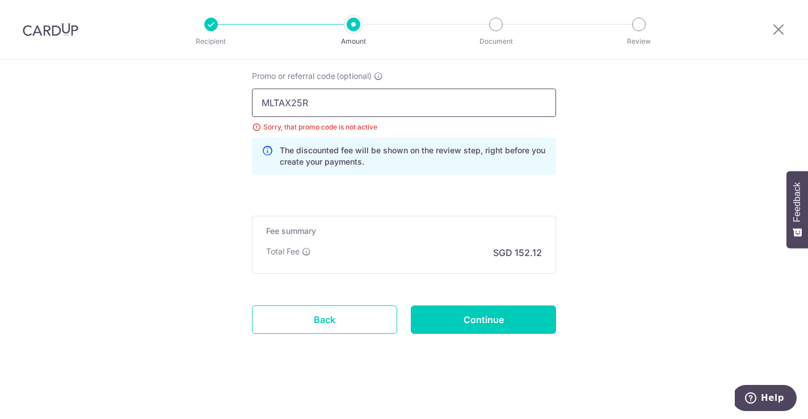
drag, startPoint x: 339, startPoint y: 106, endPoint x: 200, endPoint y: 106, distance: 138.5
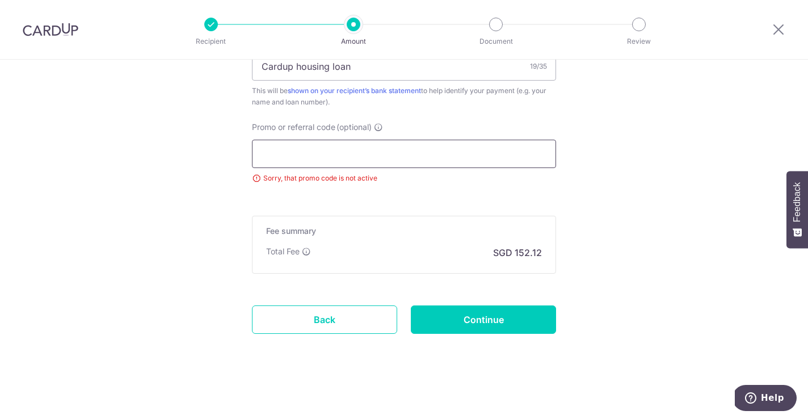
paste input "SAVERENT179"
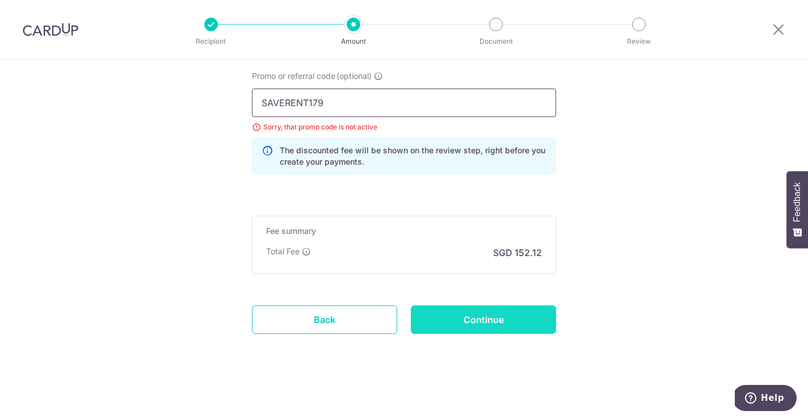
type input "SAVERENT179"
click at [438, 318] on input "Continue" at bounding box center [483, 319] width 145 height 28
type input "Update Schedule"
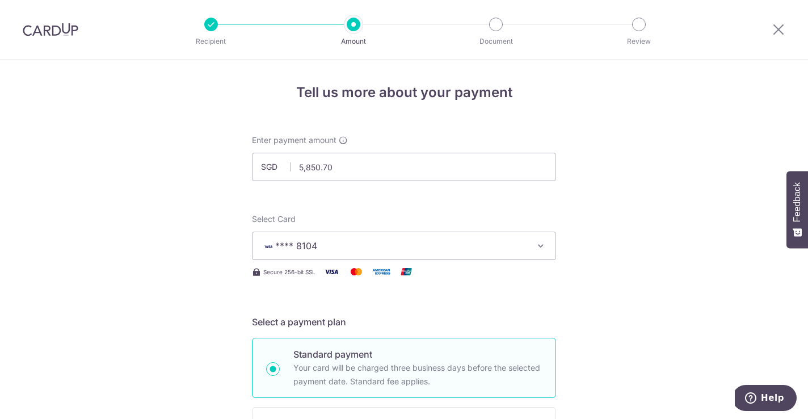
scroll to position [734, 0]
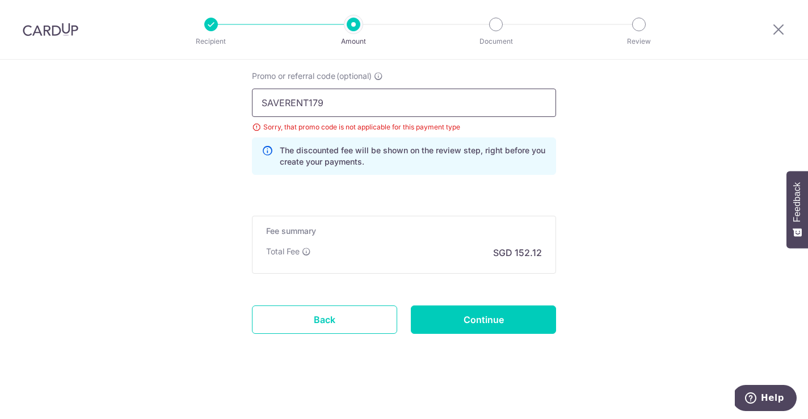
drag, startPoint x: 346, startPoint y: 108, endPoint x: 47, endPoint y: 56, distance: 303.2
click at [47, 56] on div "Recipient Amount Document Review Tell us more about your payment Enter payment …" at bounding box center [404, 209] width 808 height 419
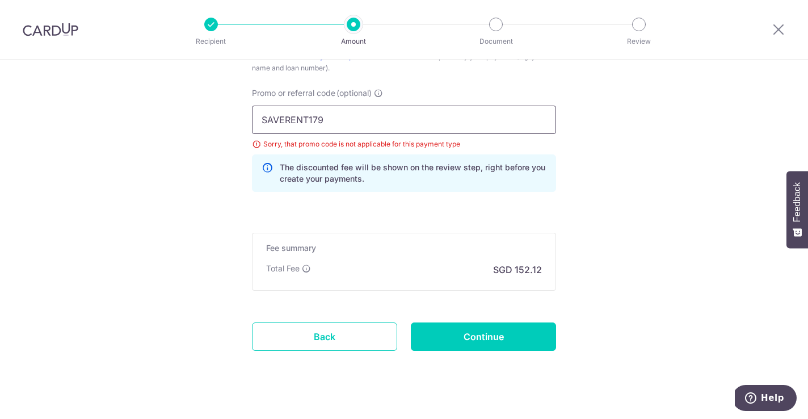
paste input "REC185"
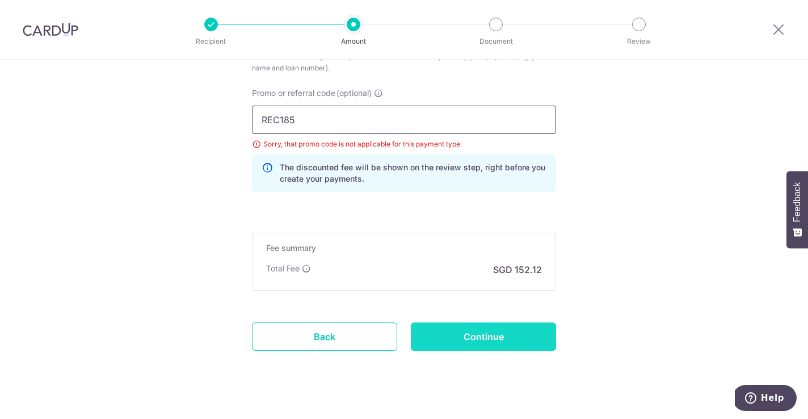
type input "REC185"
click at [469, 340] on input "Continue" at bounding box center [483, 336] width 145 height 28
type input "Update Schedule"
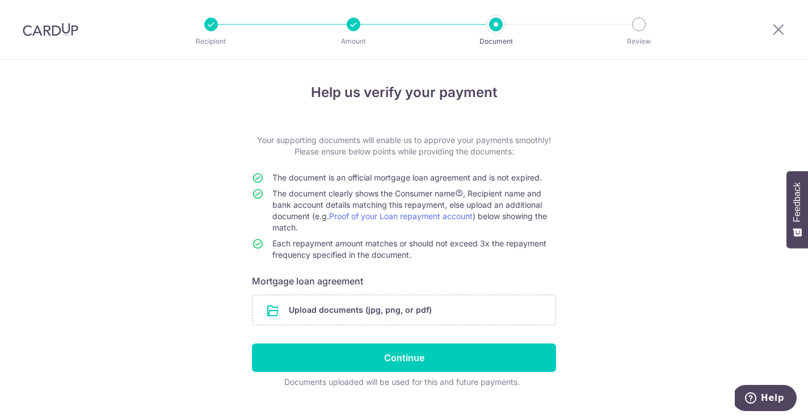
scroll to position [22, 0]
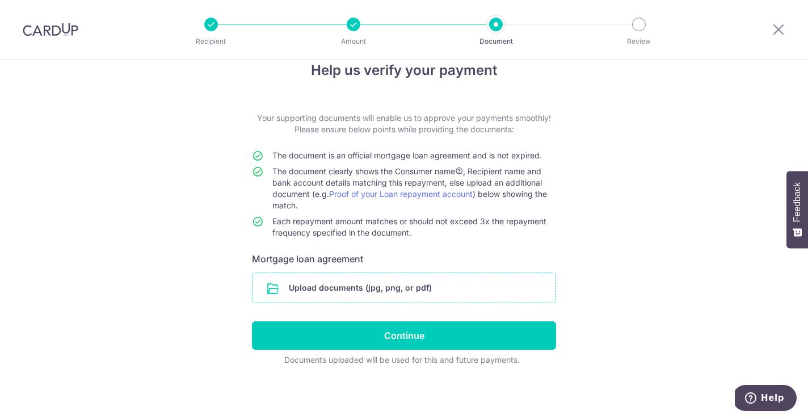
click at [434, 283] on input "file" at bounding box center [404, 288] width 303 height 30
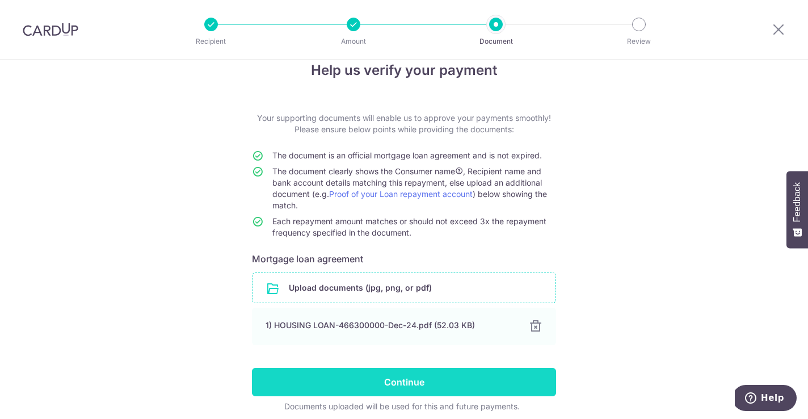
click at [335, 381] on input "Continue" at bounding box center [404, 382] width 304 height 28
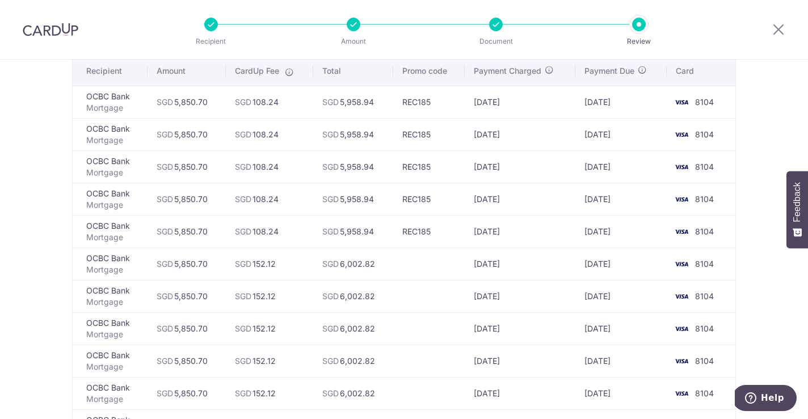
scroll to position [91, 0]
click at [776, 25] on icon at bounding box center [779, 29] width 14 height 14
